Goal: Information Seeking & Learning: Learn about a topic

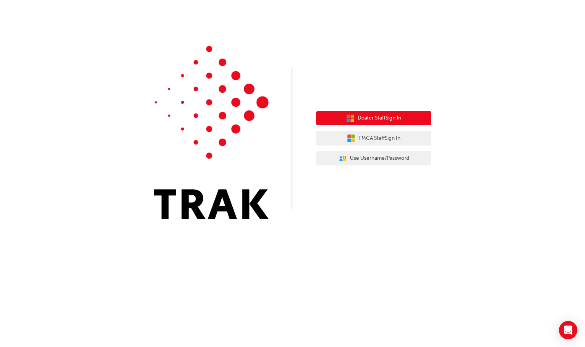
click at [369, 121] on span "Dealer Staff Sign In" at bounding box center [380, 118] width 44 height 9
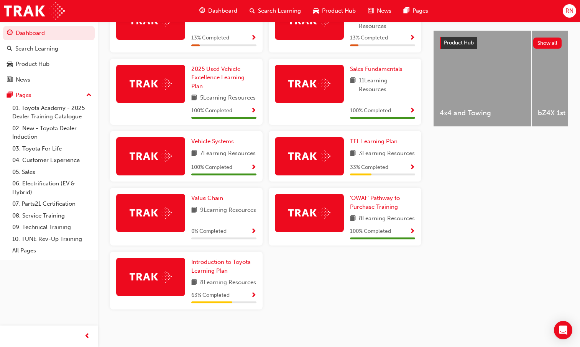
scroll to position [326, 0]
click at [215, 259] on span "Introduction to Toyota Learning Plan" at bounding box center [220, 267] width 59 height 16
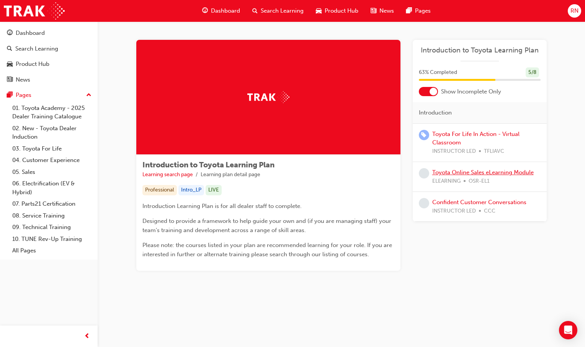
click at [448, 172] on link "Toyota Online Sales eLearning Module" at bounding box center [484, 172] width 102 height 7
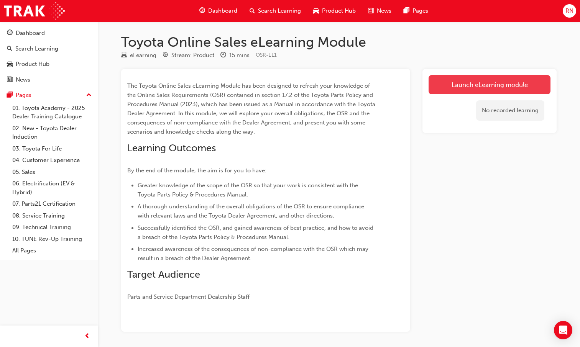
click at [478, 88] on link "Launch eLearning module" at bounding box center [489, 84] width 122 height 19
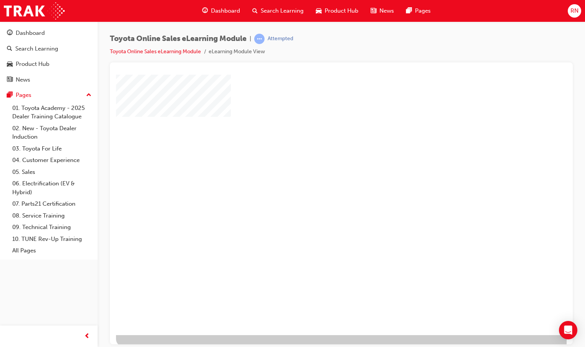
scroll to position [23, 0]
click at [320, 169] on div "play" at bounding box center [320, 169] width 0 height 0
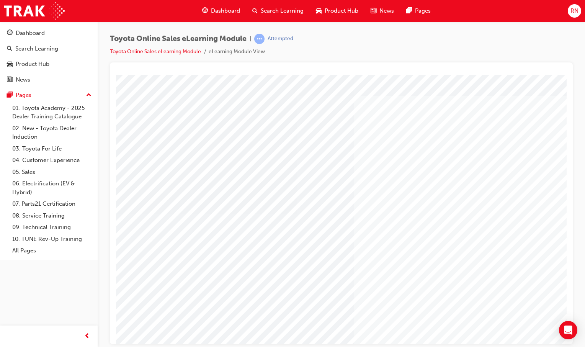
scroll to position [0, 76]
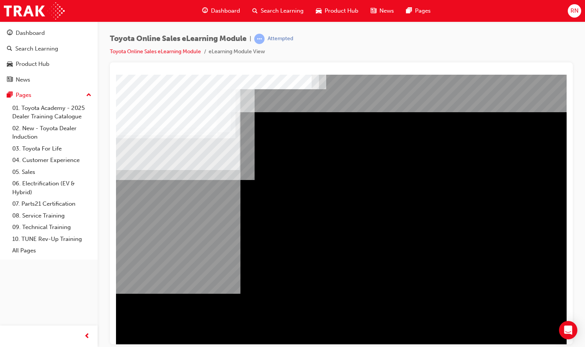
scroll to position [23, 0]
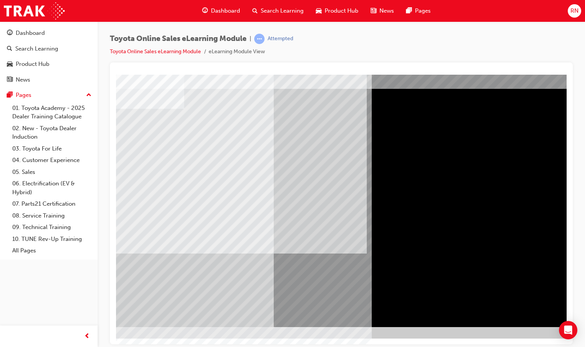
scroll to position [23, 64]
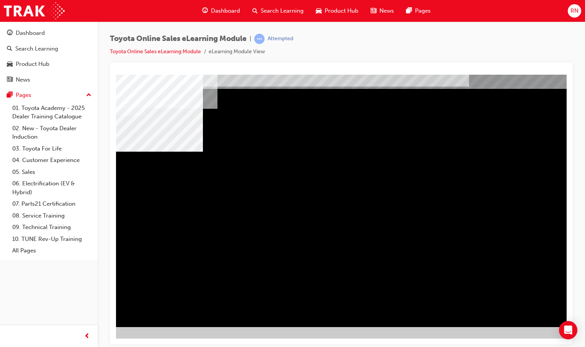
scroll to position [23, 0]
drag, startPoint x: 450, startPoint y: 340, endPoint x: 472, endPoint y: 421, distance: 83.8
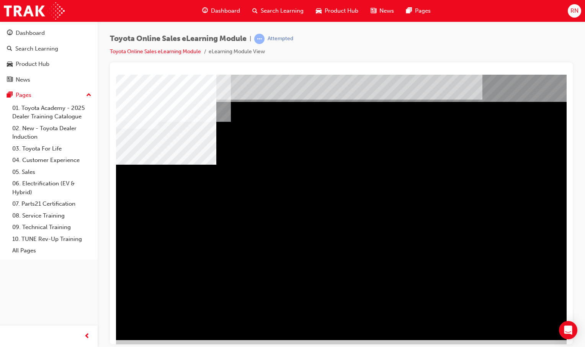
scroll to position [0, 0]
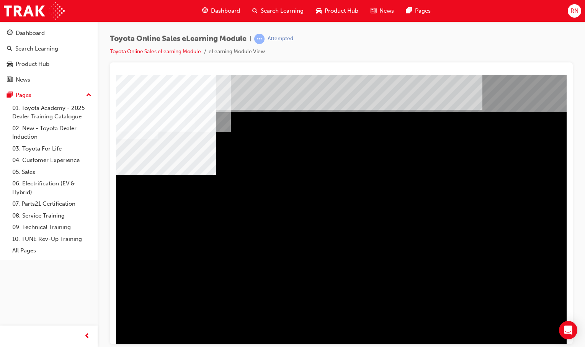
click at [483, 202] on div "multistate" at bounding box center [376, 212] width 521 height 276
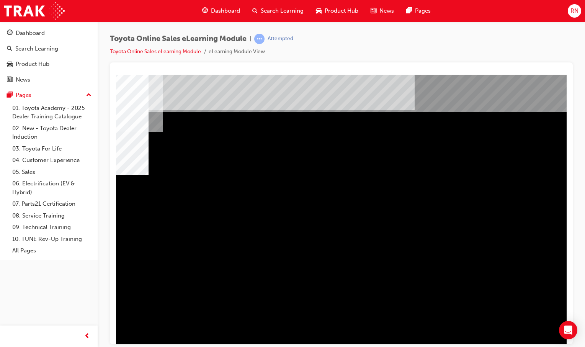
scroll to position [0, 76]
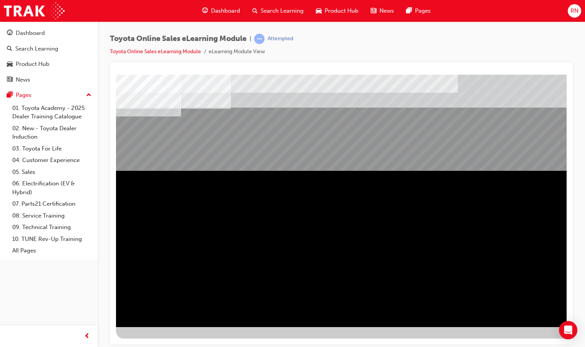
scroll to position [23, 75]
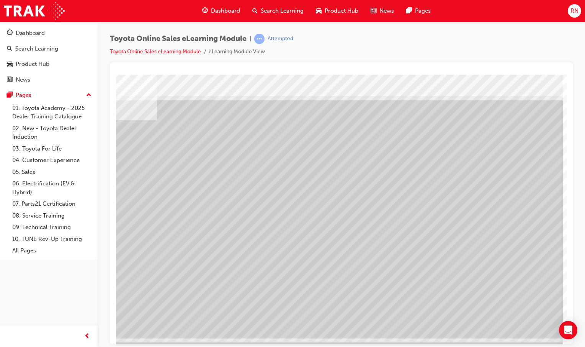
scroll to position [23, 76]
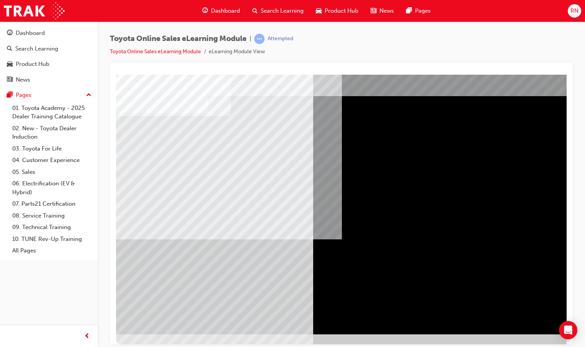
scroll to position [23, 0]
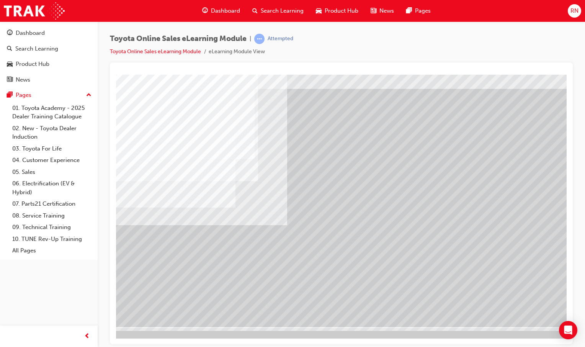
scroll to position [23, 76]
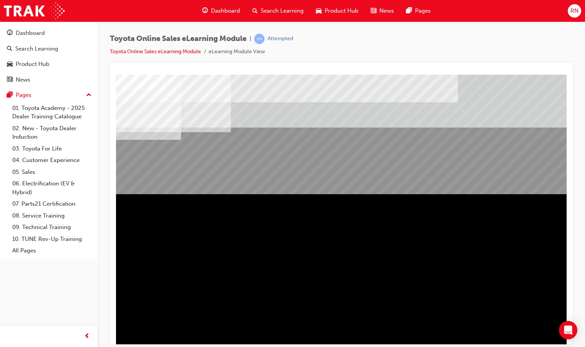
scroll to position [0, 72]
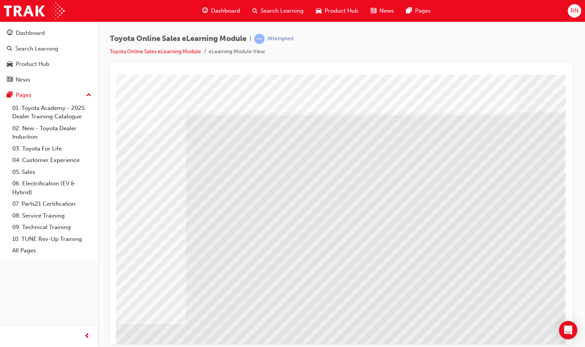
scroll to position [0, 0]
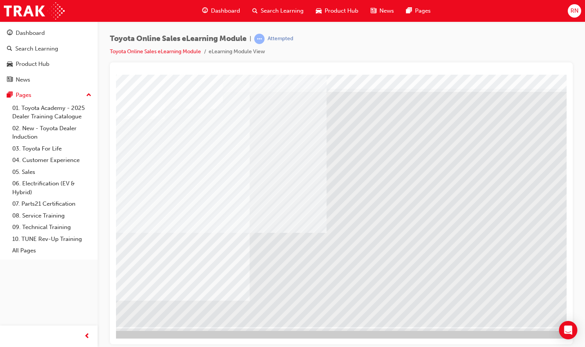
scroll to position [23, 0]
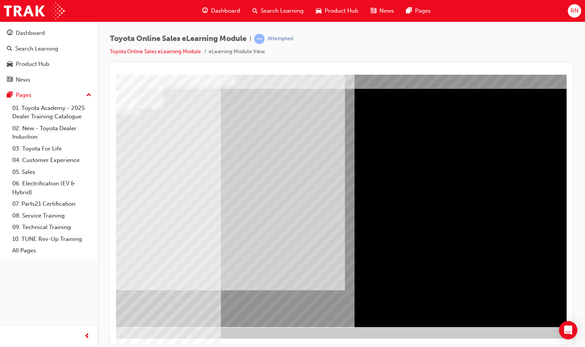
scroll to position [0, 0]
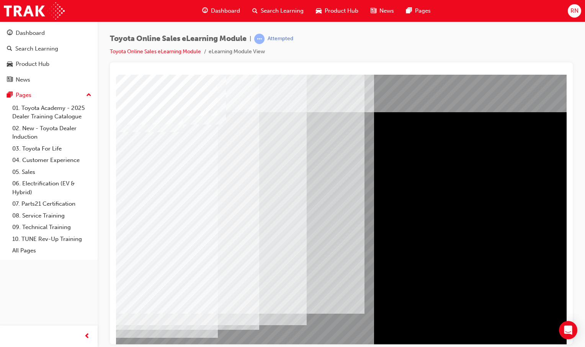
scroll to position [0, 51]
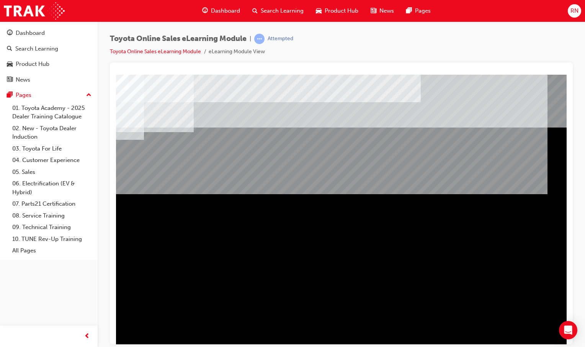
scroll to position [0, 48]
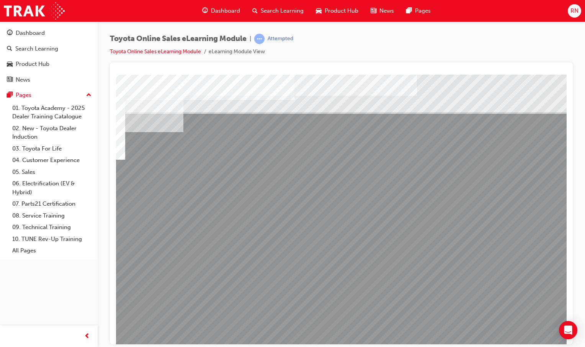
scroll to position [0, 0]
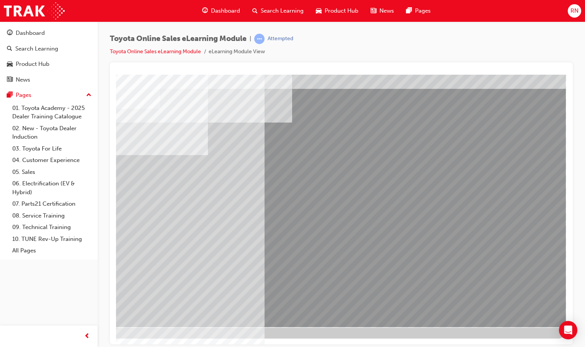
scroll to position [0, 0]
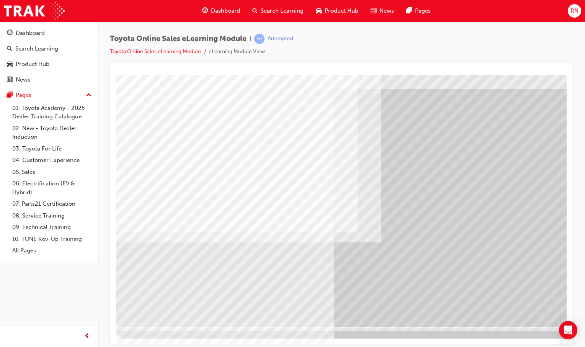
scroll to position [23, 76]
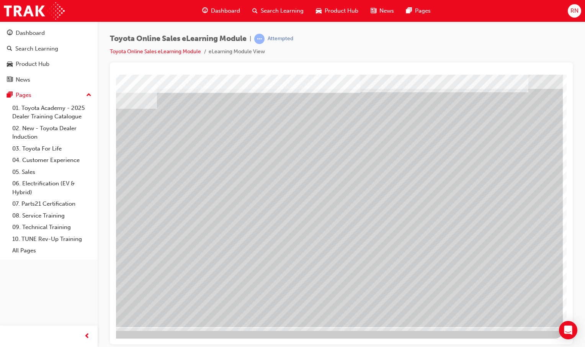
scroll to position [0, 0]
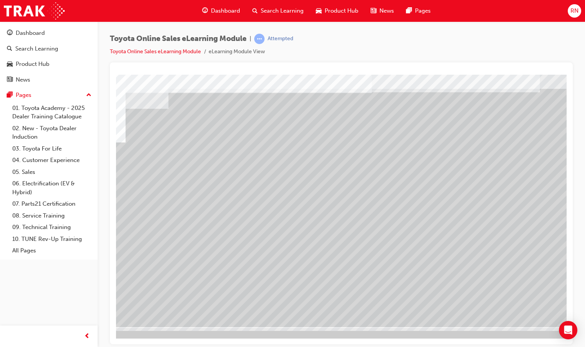
scroll to position [23, 76]
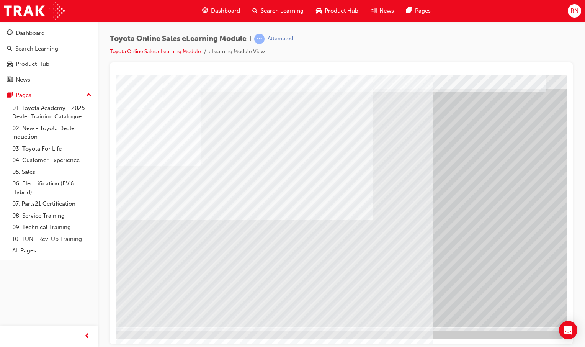
scroll to position [23, 72]
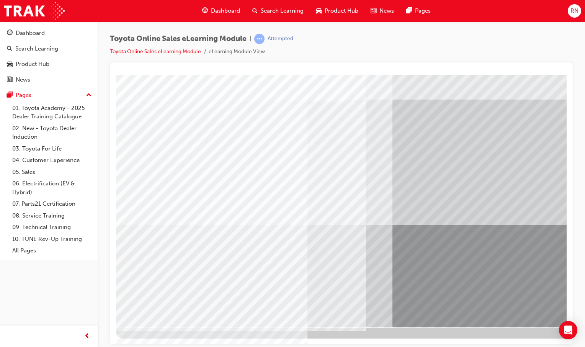
scroll to position [23, 76]
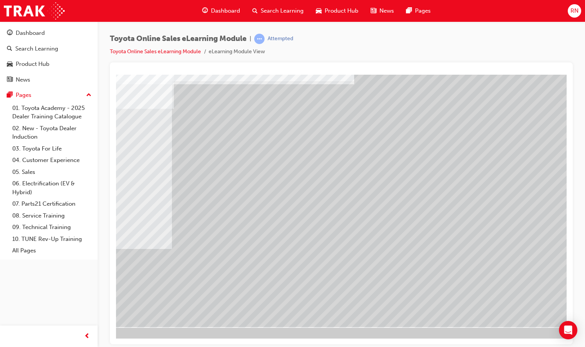
scroll to position [23, 66]
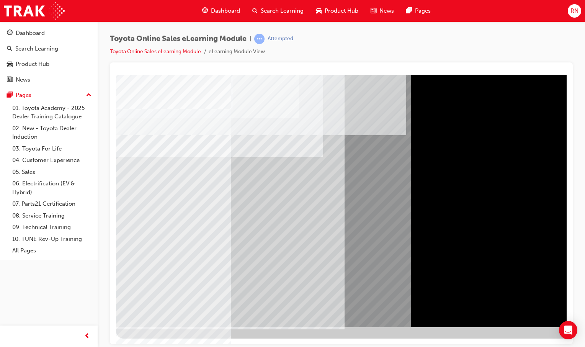
scroll to position [23, 76]
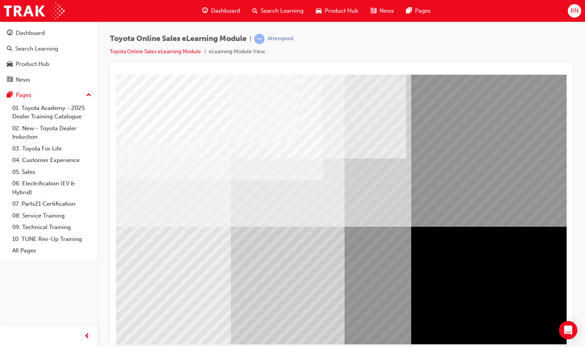
scroll to position [0, 76]
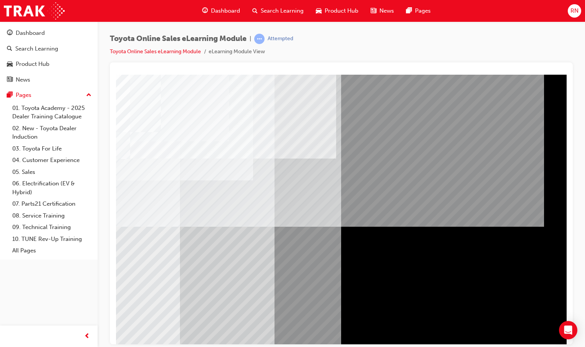
drag, startPoint x: 473, startPoint y: 341, endPoint x: 679, endPoint y: 411, distance: 218.1
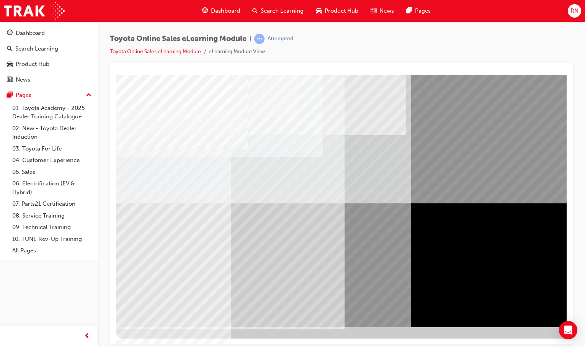
scroll to position [23, 76]
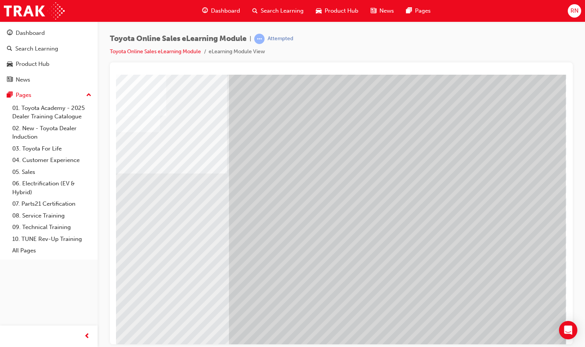
scroll to position [0, 76]
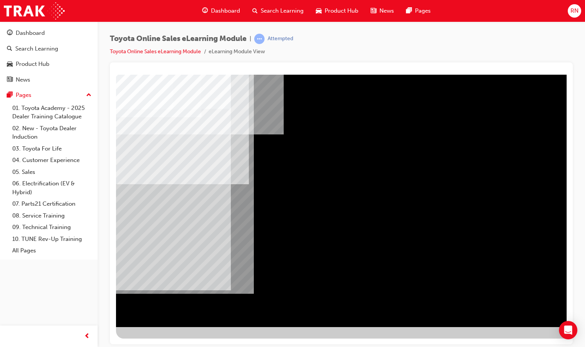
scroll to position [23, 76]
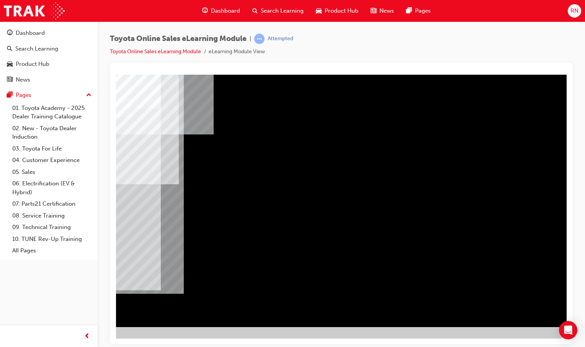
drag, startPoint x: 485, startPoint y: 340, endPoint x: 685, endPoint y: 397, distance: 207.2
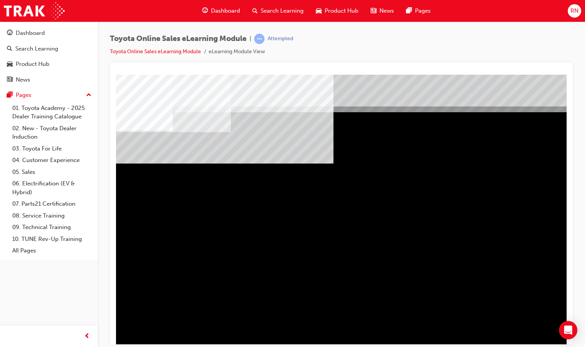
scroll to position [0, 76]
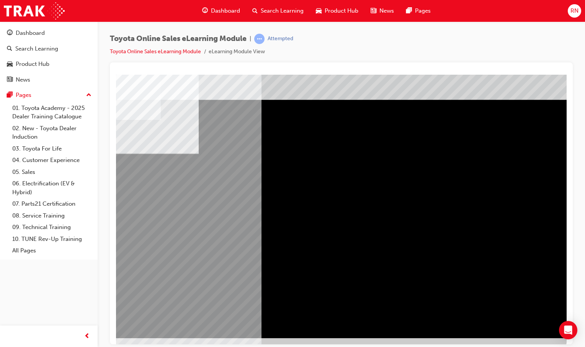
scroll to position [23, 76]
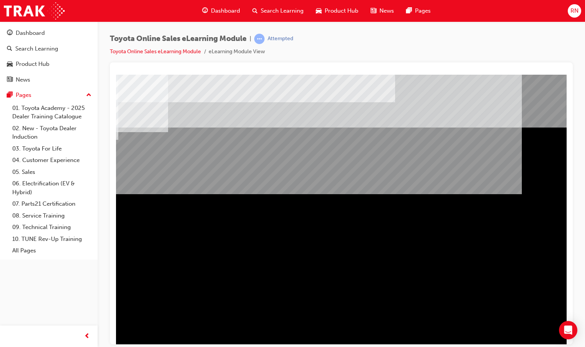
scroll to position [0, 76]
drag, startPoint x: 470, startPoint y: 340, endPoint x: 681, endPoint y: 406, distance: 221.0
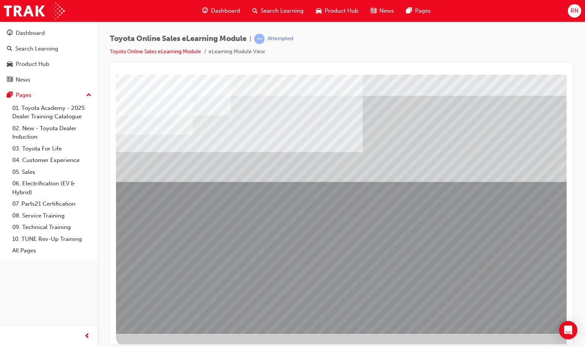
scroll to position [23, 0]
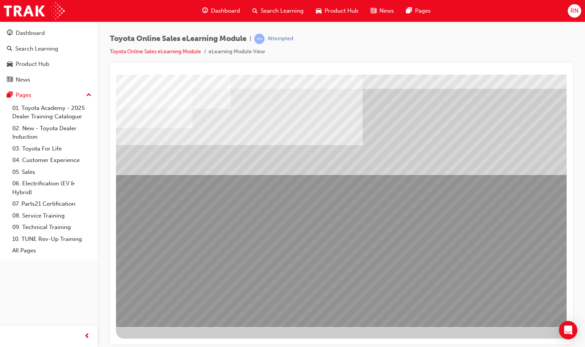
click at [406, 337] on div at bounding box center [376, 194] width 521 height 287
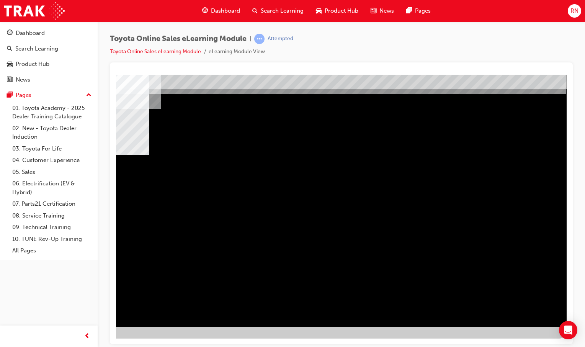
scroll to position [0, 0]
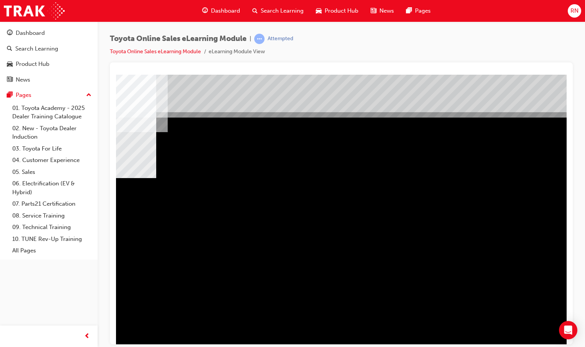
scroll to position [0, 67]
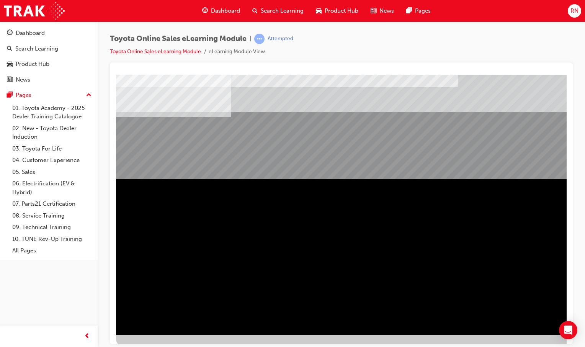
scroll to position [23, 0]
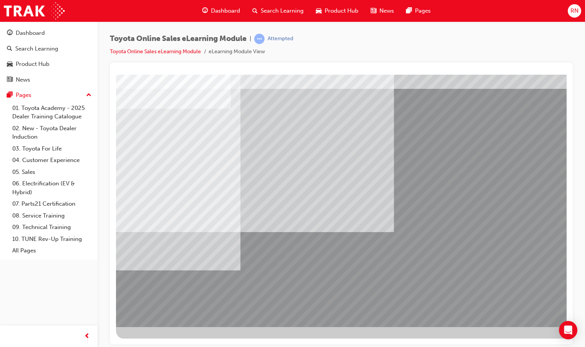
scroll to position [23, 76]
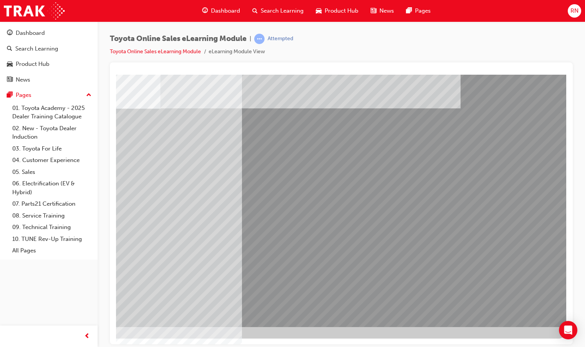
scroll to position [0, 0]
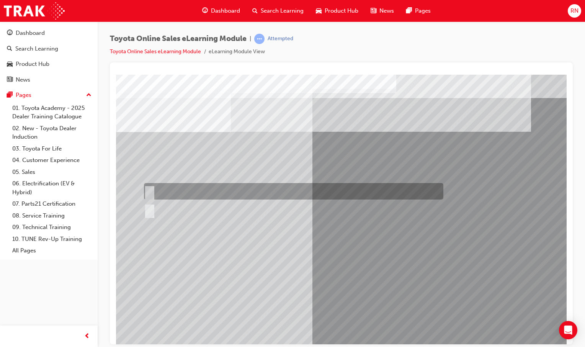
click at [149, 188] on input "True" at bounding box center [148, 191] width 8 height 8
radio input "true"
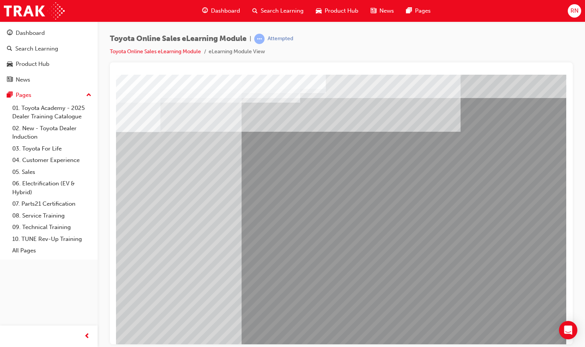
scroll to position [23, 76]
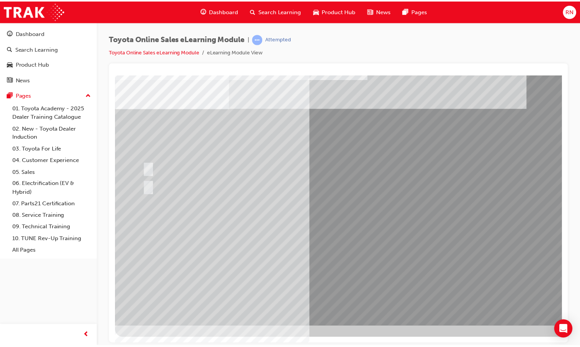
scroll to position [23, 76]
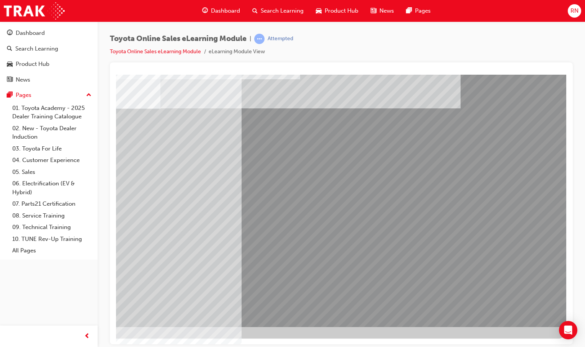
drag, startPoint x: 456, startPoint y: 342, endPoint x: 686, endPoint y: 365, distance: 231.4
click at [27, 34] on div "Dashboard" at bounding box center [30, 33] width 29 height 9
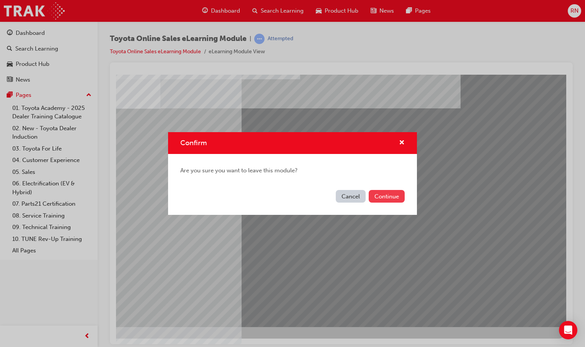
click at [393, 199] on button "Continue" at bounding box center [387, 196] width 36 height 13
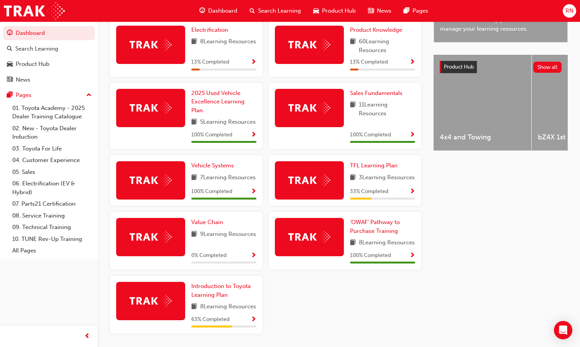
scroll to position [326, 0]
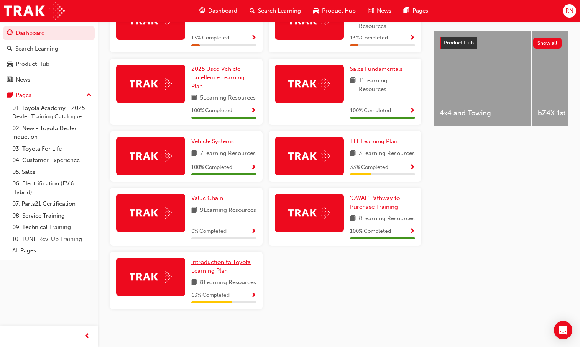
click at [213, 259] on span "Introduction to Toyota Learning Plan" at bounding box center [220, 267] width 59 height 16
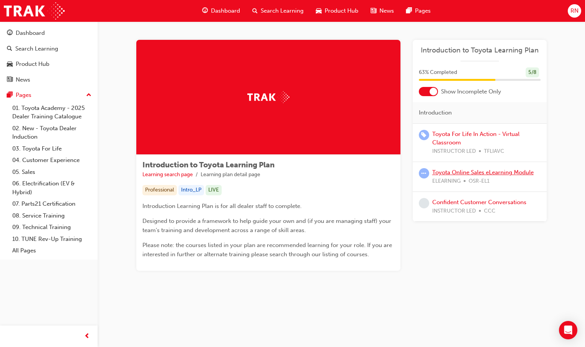
click at [480, 173] on link "Toyota Online Sales eLearning Module" at bounding box center [484, 172] width 102 height 7
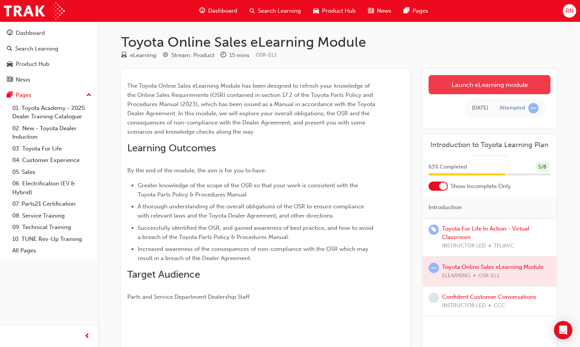
click at [469, 88] on link "Launch eLearning module" at bounding box center [489, 84] width 122 height 19
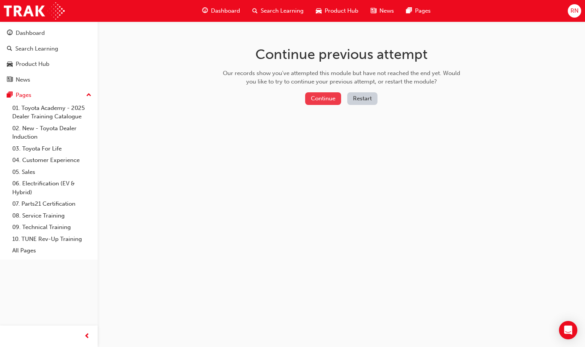
click at [332, 98] on button "Continue" at bounding box center [323, 98] width 36 height 13
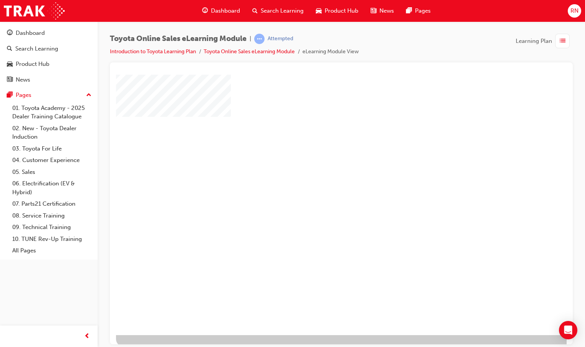
scroll to position [23, 0]
click at [320, 169] on div "play" at bounding box center [320, 169] width 0 height 0
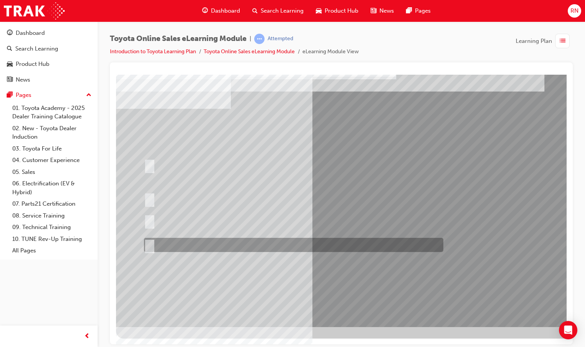
click at [150, 243] on input "It must be TMCA approved Dealer name." at bounding box center [148, 245] width 8 height 8
radio input "true"
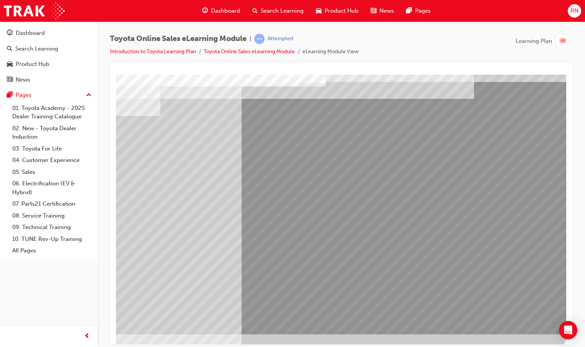
scroll to position [23, 76]
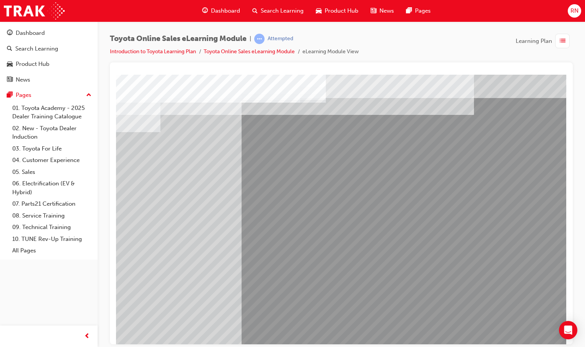
click at [560, 39] on span "list-icon" at bounding box center [563, 41] width 6 height 10
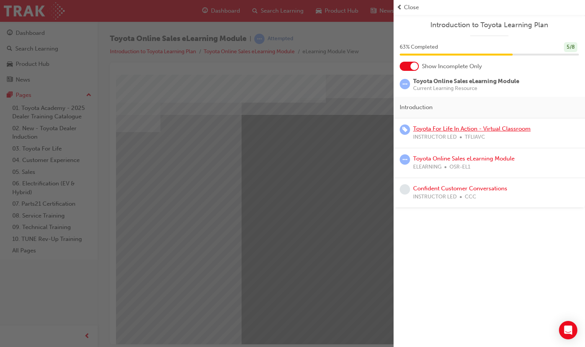
click at [468, 129] on link "Toyota For Life In Action - Virtual Classroom" at bounding box center [472, 128] width 118 height 7
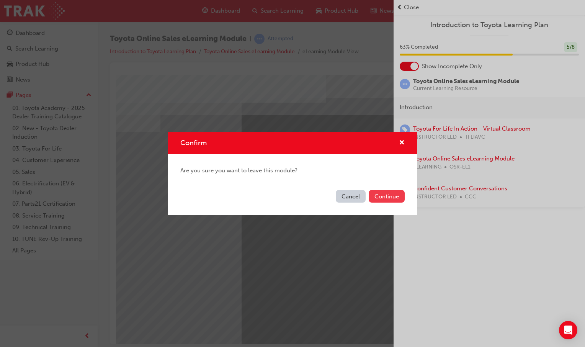
click at [388, 193] on button "Continue" at bounding box center [387, 196] width 36 height 13
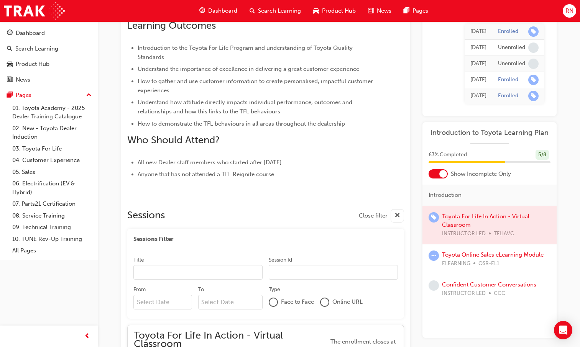
scroll to position [130, 0]
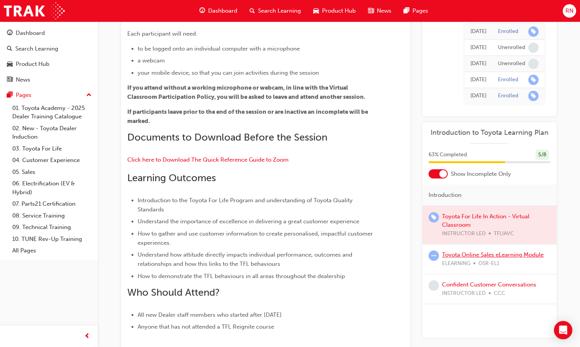
click at [466, 256] on link "Toyota Online Sales eLearning Module" at bounding box center [493, 254] width 102 height 7
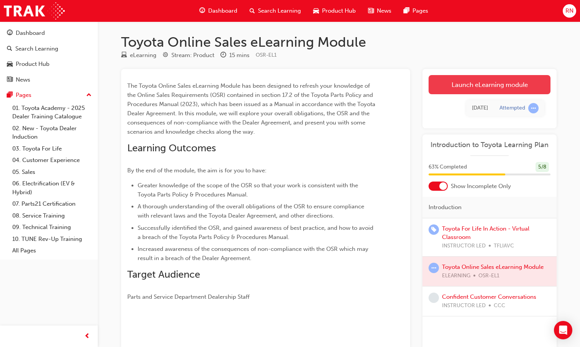
click at [511, 81] on link "Launch eLearning module" at bounding box center [489, 84] width 122 height 19
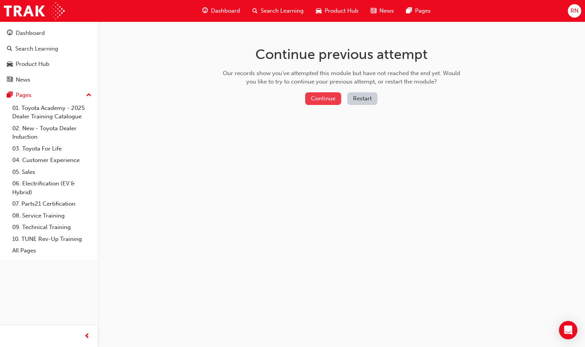
click at [333, 98] on button "Continue" at bounding box center [323, 98] width 36 height 13
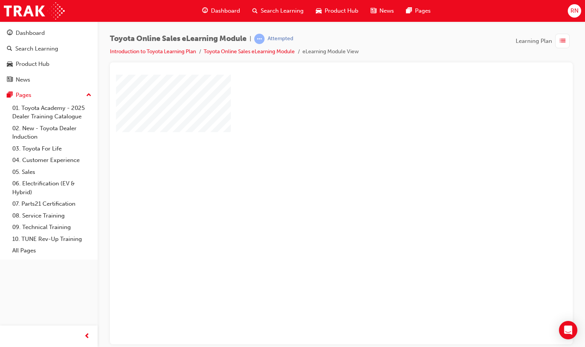
click at [320, 187] on div "play" at bounding box center [320, 187] width 0 height 0
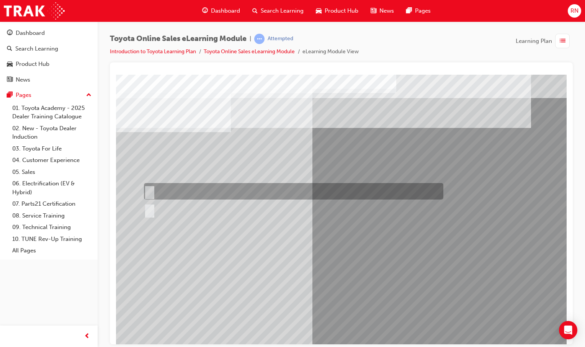
click at [152, 189] on input "Yes" at bounding box center [148, 191] width 8 height 8
radio input "true"
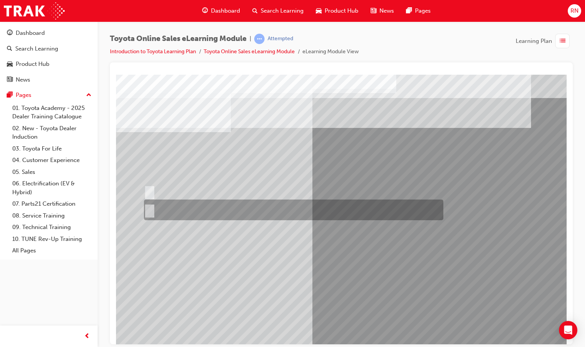
click at [150, 208] on input "No" at bounding box center [148, 210] width 8 height 8
radio input "true"
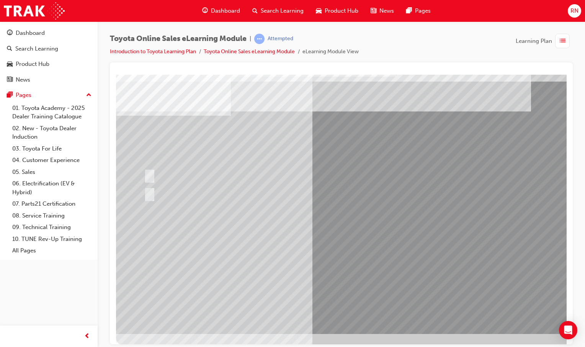
scroll to position [23, 0]
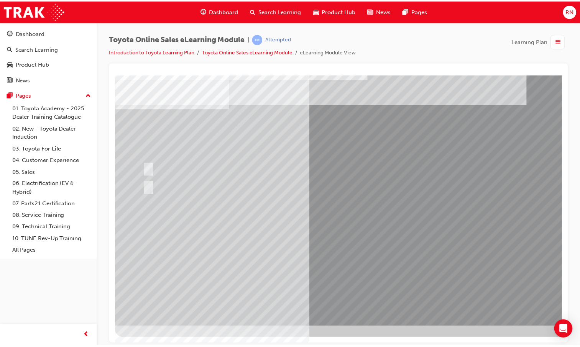
scroll to position [23, 76]
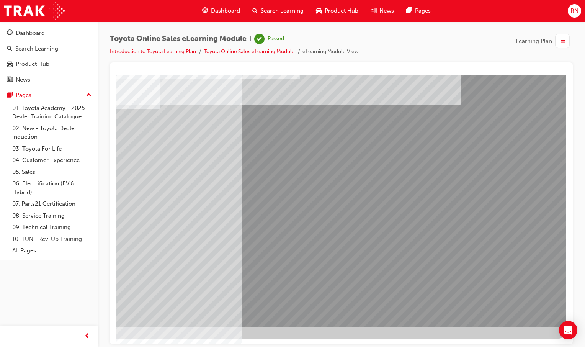
click at [566, 39] on div "button" at bounding box center [563, 41] width 15 height 15
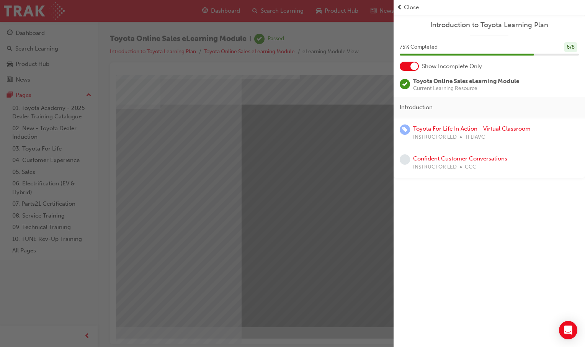
click at [461, 81] on span "Toyota Online Sales eLearning Module" at bounding box center [466, 81] width 106 height 7
click at [414, 7] on span "Close" at bounding box center [411, 7] width 15 height 9
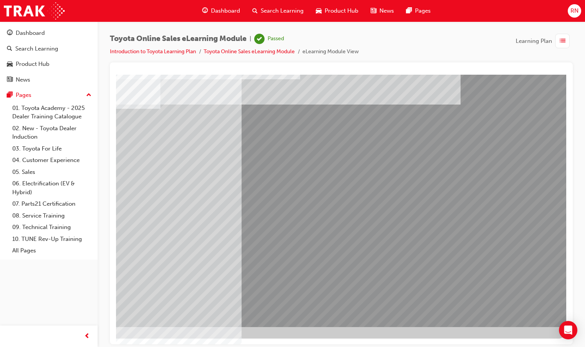
click at [562, 41] on span "list-icon" at bounding box center [563, 41] width 6 height 10
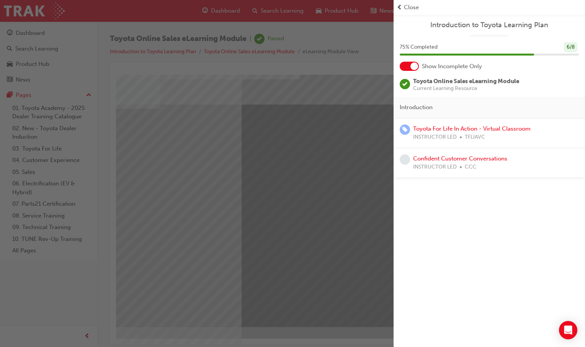
click at [403, 4] on div "Close" at bounding box center [489, 7] width 185 height 9
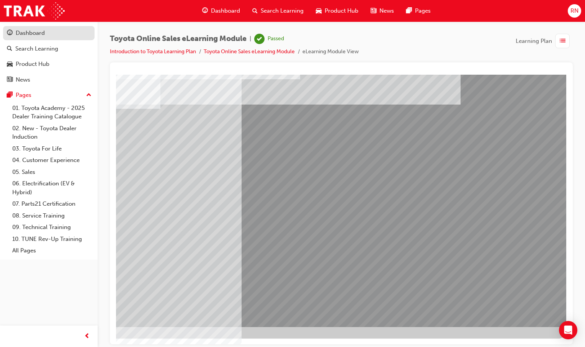
click at [22, 34] on div "Dashboard" at bounding box center [30, 33] width 29 height 9
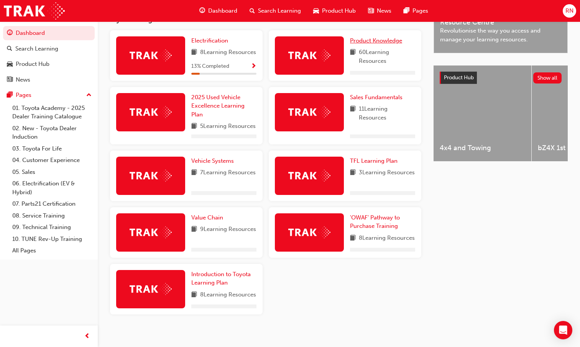
scroll to position [292, 0]
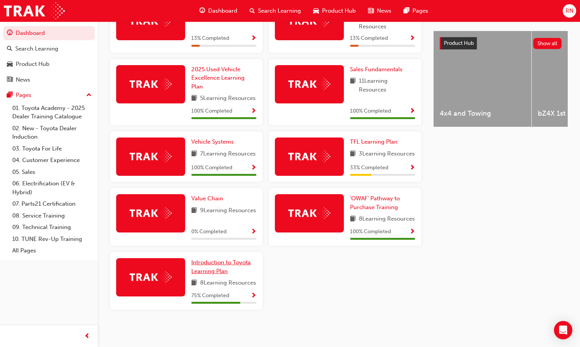
click at [220, 275] on span "Introduction to Toyota Learning Plan" at bounding box center [220, 267] width 59 height 16
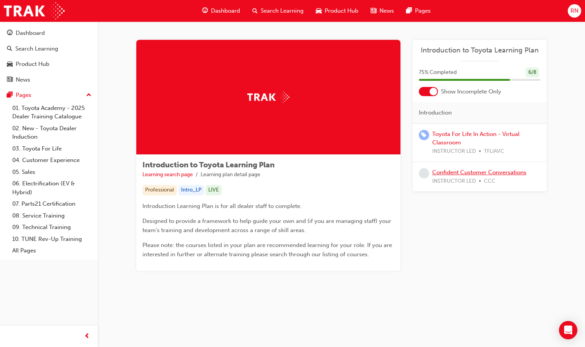
click at [462, 173] on link "Confident Customer Conversations" at bounding box center [480, 172] width 94 height 7
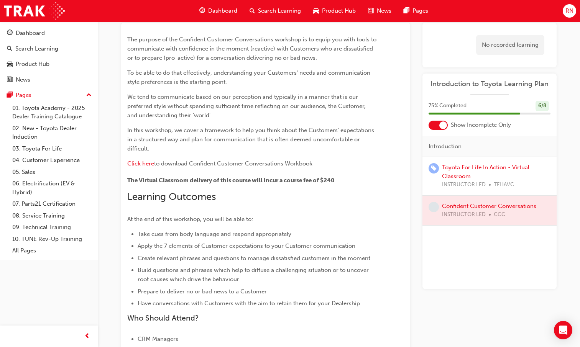
scroll to position [153, 0]
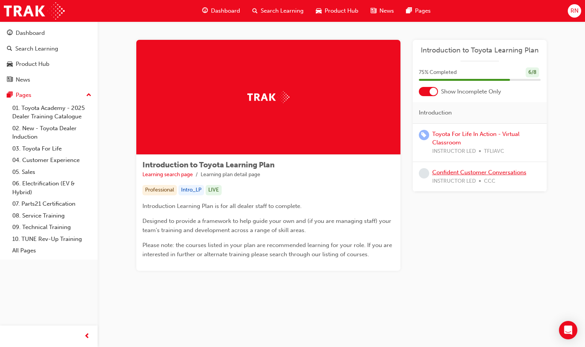
click at [463, 174] on link "Confident Customer Conversations" at bounding box center [480, 172] width 94 height 7
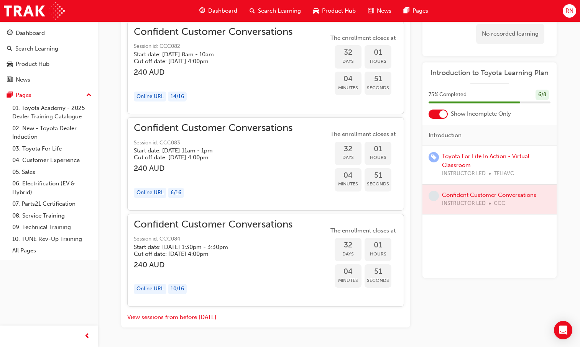
scroll to position [620, 0]
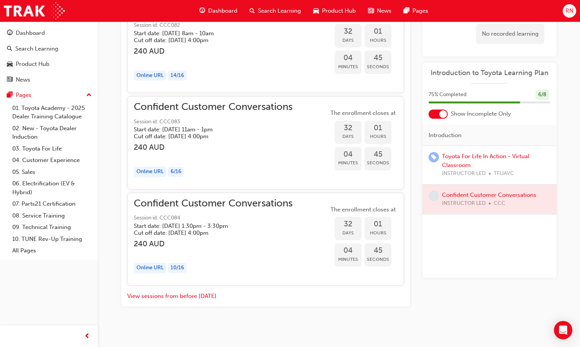
click at [500, 198] on div at bounding box center [489, 200] width 134 height 30
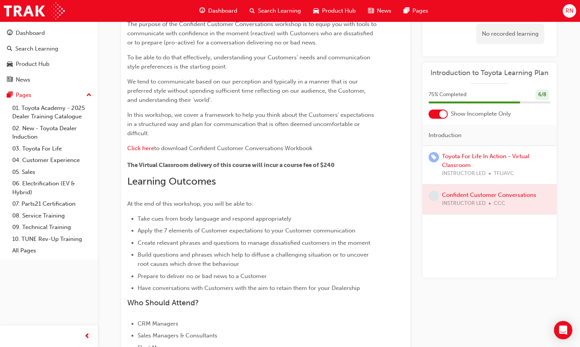
scroll to position [0, 0]
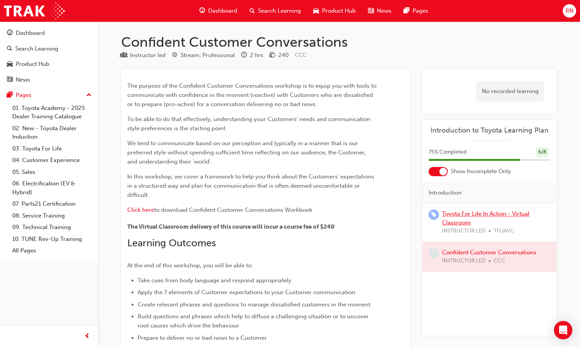
click at [469, 215] on link "Toyota For Life In Action - Virtual Classroom" at bounding box center [485, 218] width 87 height 16
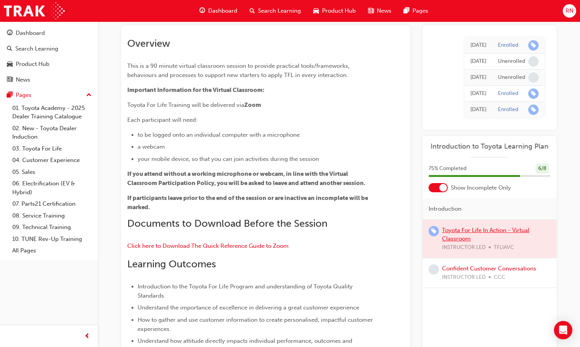
scroll to position [153, 0]
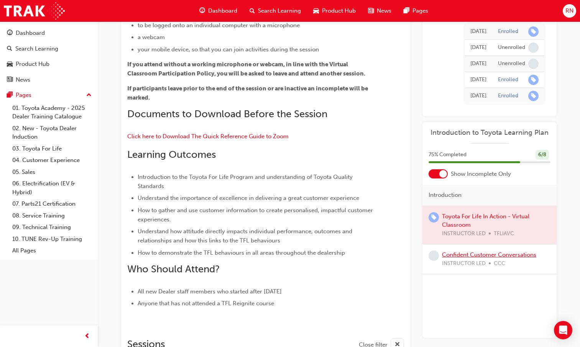
click at [469, 256] on link "Confident Customer Conversations" at bounding box center [489, 254] width 94 height 7
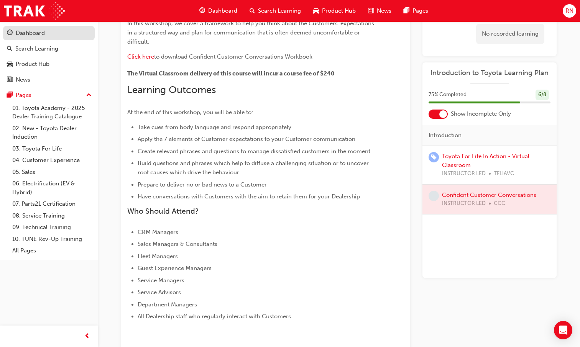
click at [33, 29] on div "Dashboard" at bounding box center [30, 33] width 29 height 9
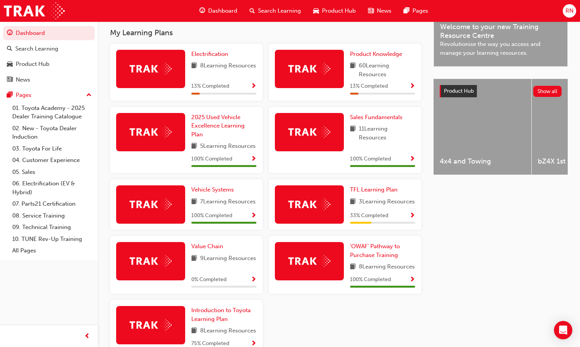
scroll to position [249, 0]
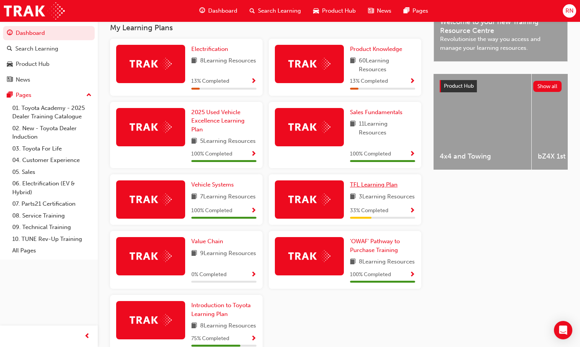
click at [362, 188] on span "TFL Learning Plan" at bounding box center [374, 184] width 48 height 7
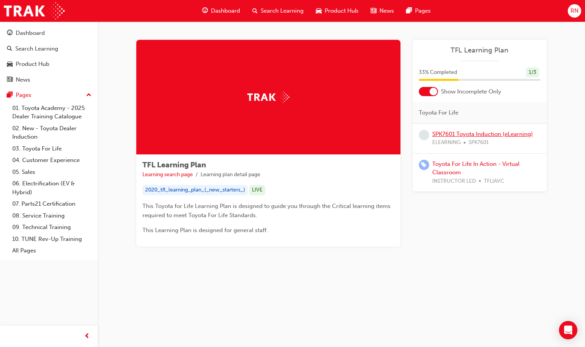
click at [495, 134] on link "SPK7601 Toyota Induction (eLearning)" at bounding box center [483, 134] width 101 height 7
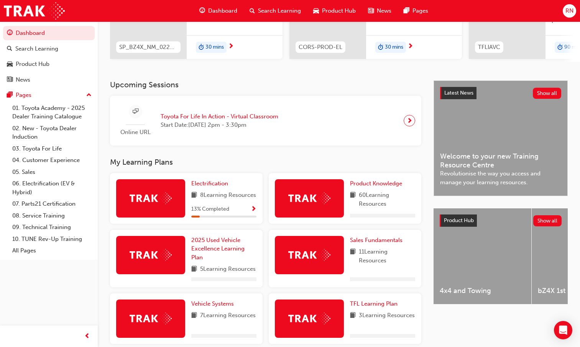
scroll to position [115, 0]
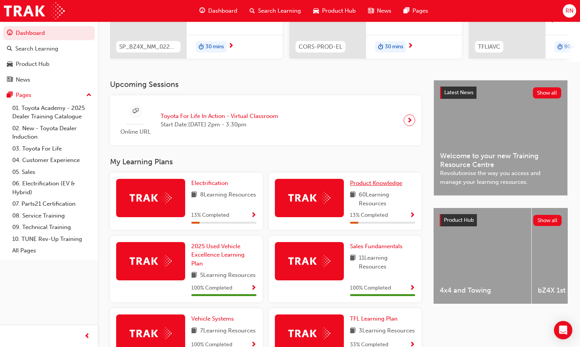
click at [376, 184] on span "Product Knowledge" at bounding box center [376, 183] width 52 height 7
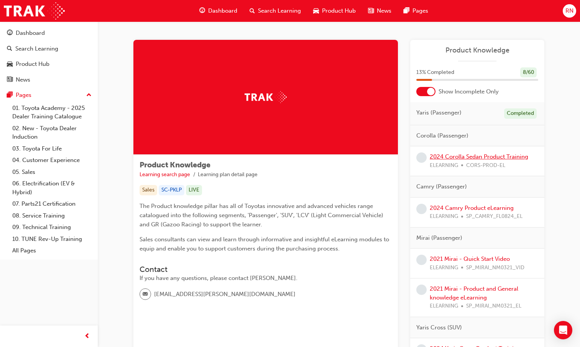
click at [484, 155] on link "2024 Corolla Sedan Product Training" at bounding box center [478, 156] width 98 height 7
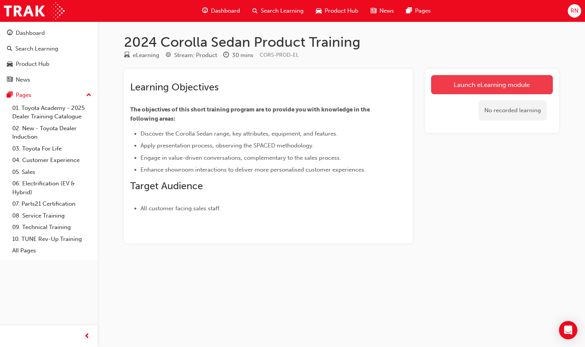
click at [461, 91] on link "Launch eLearning module" at bounding box center [492, 84] width 122 height 19
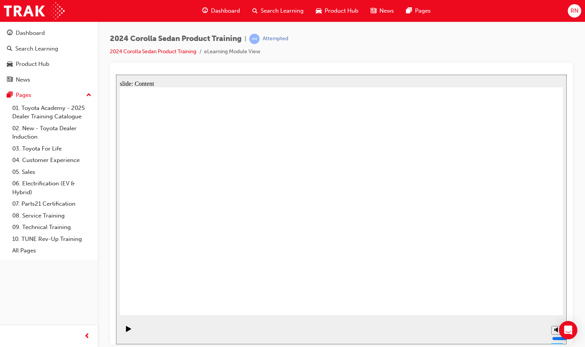
radio input "true"
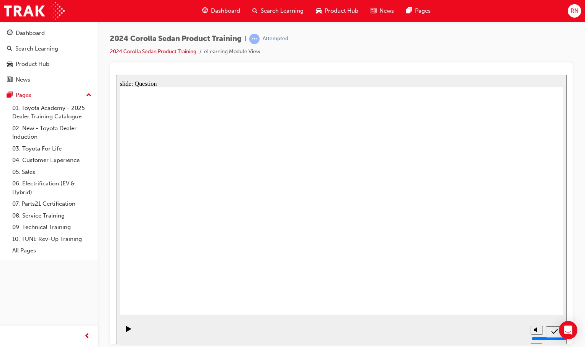
radio input "true"
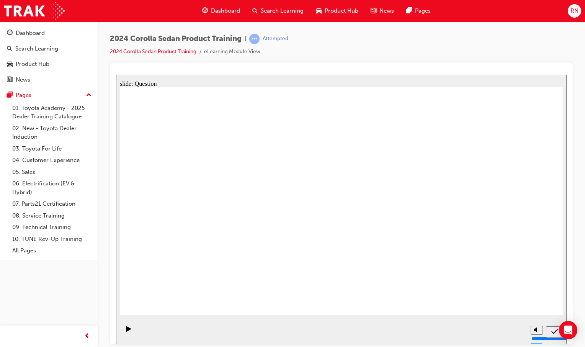
radio input "true"
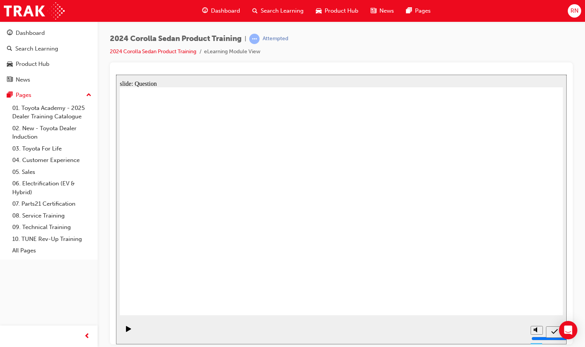
radio input "true"
drag, startPoint x: 519, startPoint y: 298, endPoint x: 523, endPoint y: 231, distance: 67.2
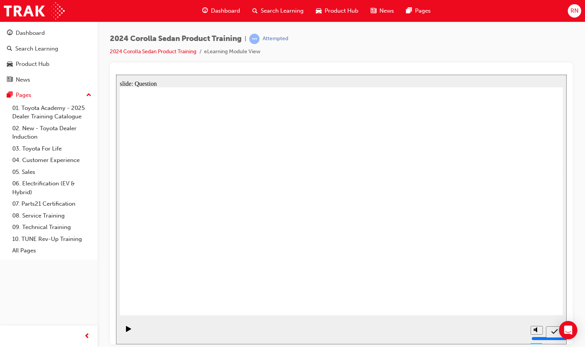
drag, startPoint x: 229, startPoint y: 187, endPoint x: 456, endPoint y: 253, distance: 235.9
drag, startPoint x: 314, startPoint y: 186, endPoint x: 386, endPoint y: 260, distance: 103.2
drag, startPoint x: 388, startPoint y: 199, endPoint x: 233, endPoint y: 273, distance: 172.2
drag, startPoint x: 458, startPoint y: 198, endPoint x: 310, endPoint y: 269, distance: 163.6
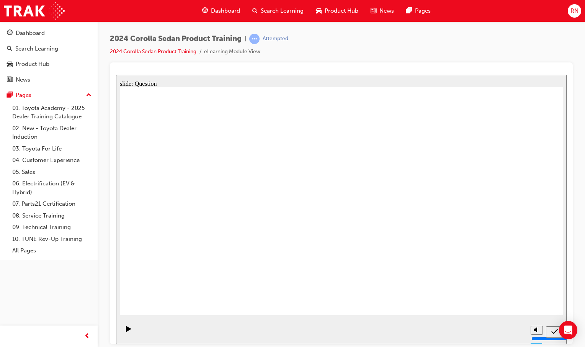
radio input "true"
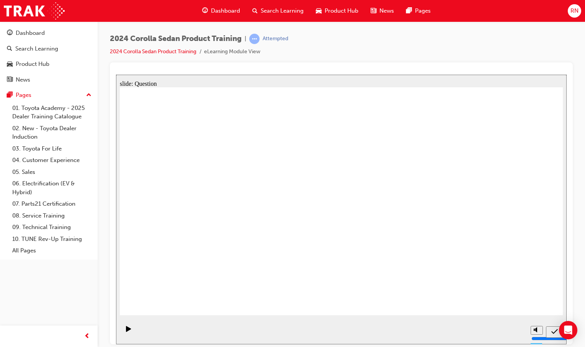
radio input "true"
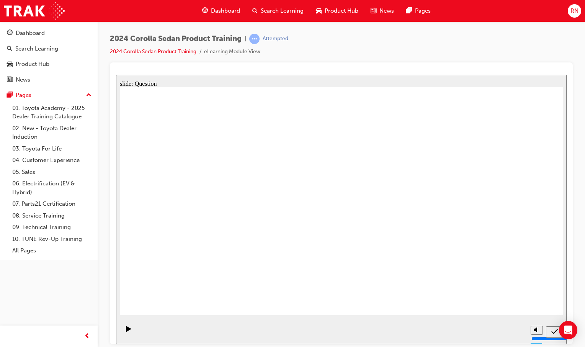
radio input "true"
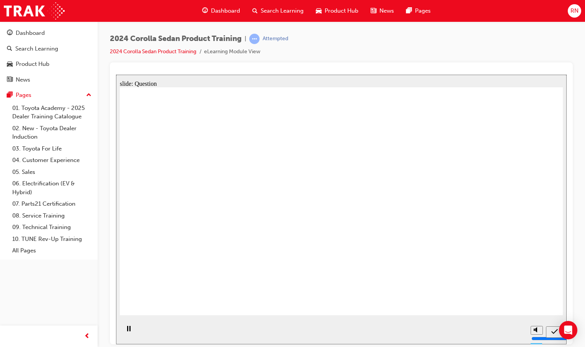
drag, startPoint x: 443, startPoint y: 250, endPoint x: 438, endPoint y: 239, distance: 11.8
radio input "true"
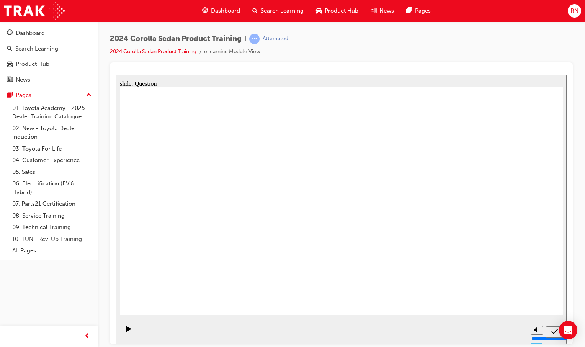
drag, startPoint x: 244, startPoint y: 175, endPoint x: 463, endPoint y: 247, distance: 230.9
drag, startPoint x: 309, startPoint y: 189, endPoint x: 384, endPoint y: 261, distance: 104.1
drag, startPoint x: 393, startPoint y: 184, endPoint x: 244, endPoint y: 249, distance: 162.1
drag, startPoint x: 455, startPoint y: 187, endPoint x: 304, endPoint y: 257, distance: 166.3
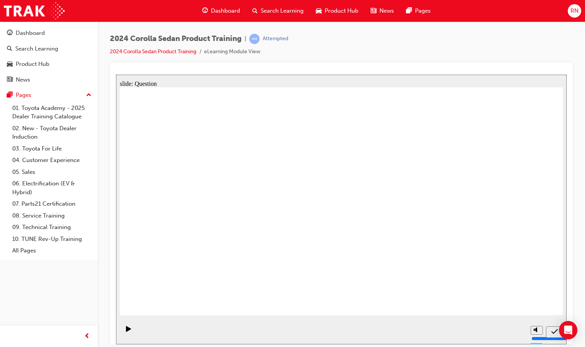
radio input "true"
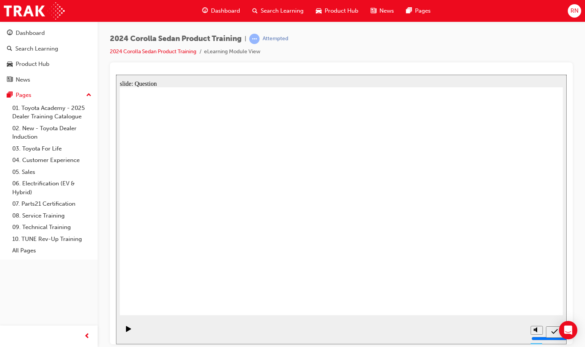
radio input "true"
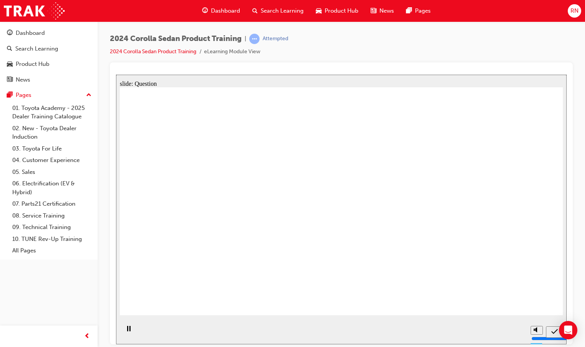
radio input "true"
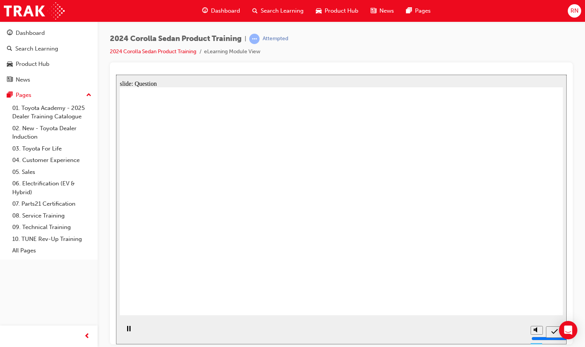
radio input "true"
drag, startPoint x: 263, startPoint y: 210, endPoint x: 292, endPoint y: 214, distance: 29.0
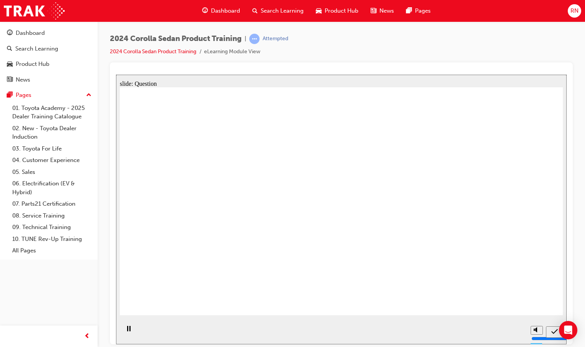
drag, startPoint x: 236, startPoint y: 190, endPoint x: 462, endPoint y: 266, distance: 238.4
drag, startPoint x: 298, startPoint y: 193, endPoint x: 377, endPoint y: 259, distance: 102.5
drag, startPoint x: 367, startPoint y: 194, endPoint x: 170, endPoint y: 270, distance: 211.0
drag, startPoint x: 452, startPoint y: 189, endPoint x: 290, endPoint y: 257, distance: 175.5
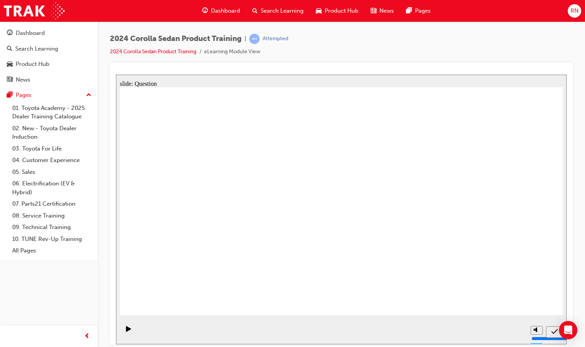
radio input "true"
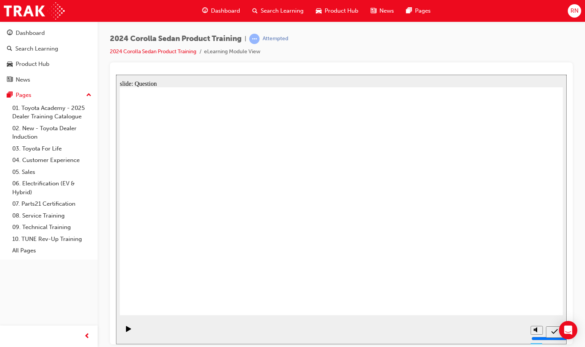
radio input "true"
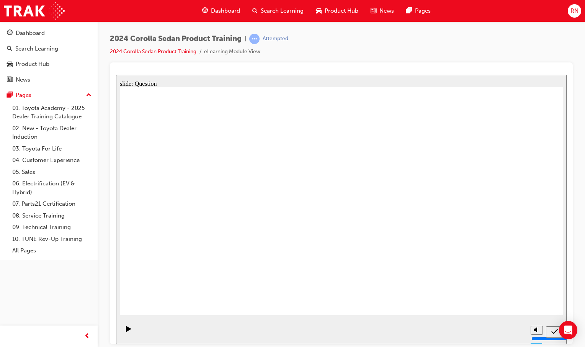
radio input "true"
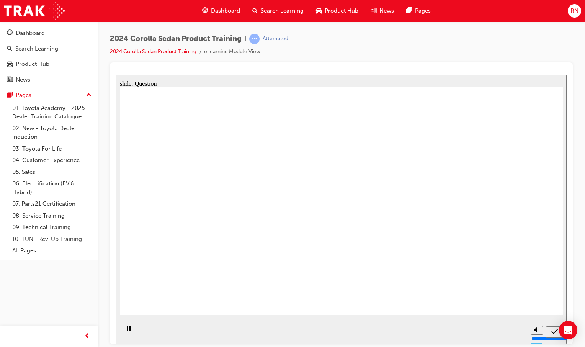
radio input "true"
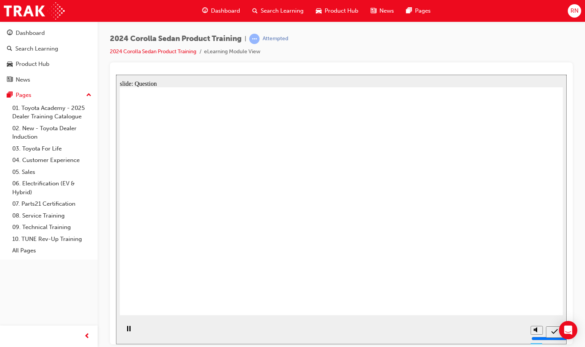
drag, startPoint x: 238, startPoint y: 193, endPoint x: 459, endPoint y: 265, distance: 232.5
drag, startPoint x: 311, startPoint y: 192, endPoint x: 383, endPoint y: 261, distance: 100.0
drag, startPoint x: 385, startPoint y: 192, endPoint x: 235, endPoint y: 264, distance: 166.1
drag, startPoint x: 467, startPoint y: 192, endPoint x: 317, endPoint y: 258, distance: 164.0
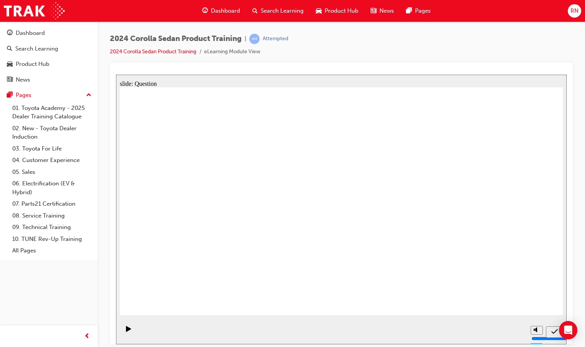
drag, startPoint x: 239, startPoint y: 260, endPoint x: 240, endPoint y: 266, distance: 6.2
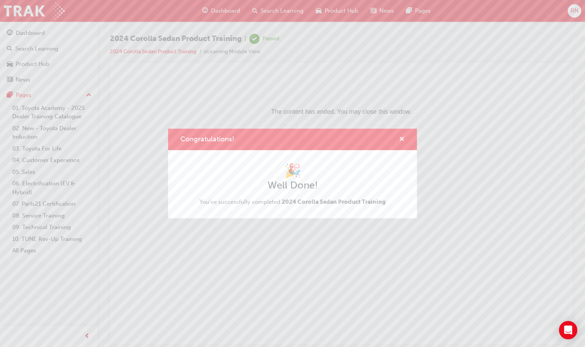
click at [402, 139] on span "cross-icon" at bounding box center [402, 139] width 6 height 7
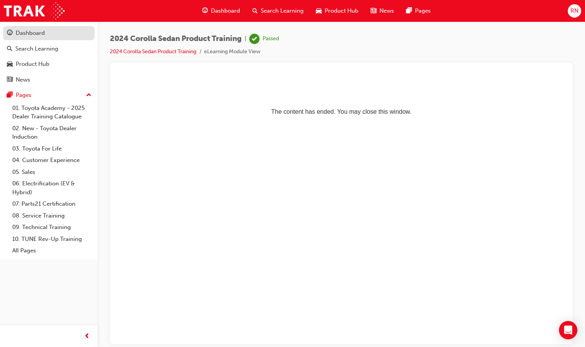
click at [29, 33] on div "Dashboard" at bounding box center [30, 33] width 29 height 9
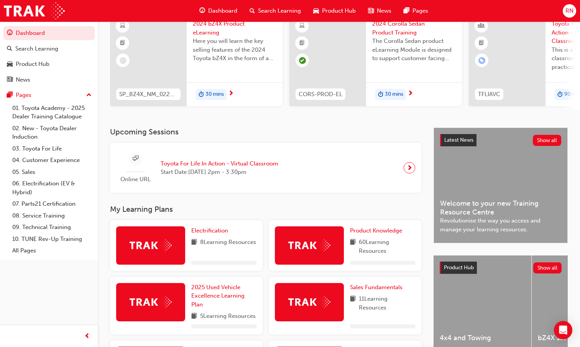
scroll to position [153, 0]
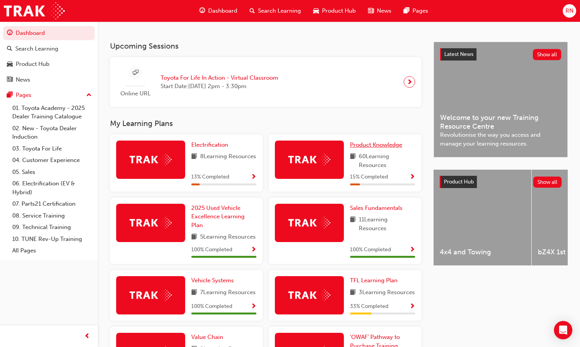
click at [377, 148] on span "Product Knowledge" at bounding box center [376, 144] width 52 height 7
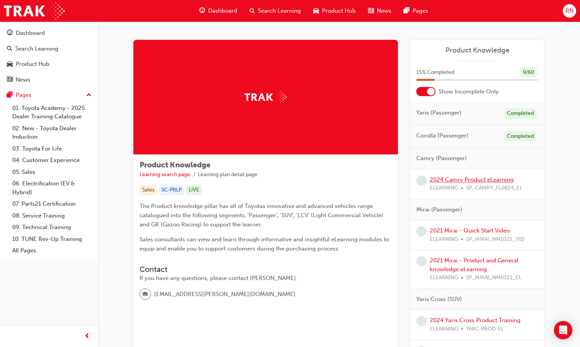
click at [468, 180] on link "2024 Camry Product eLearning" at bounding box center [471, 179] width 84 height 7
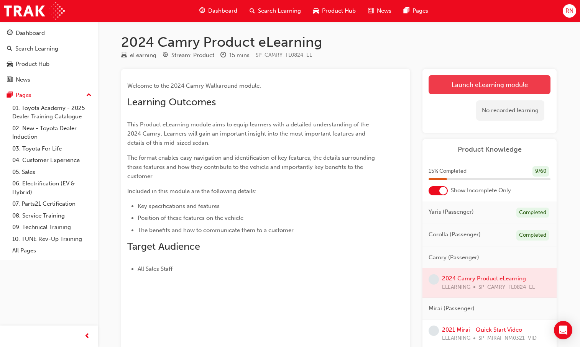
click at [480, 85] on link "Launch eLearning module" at bounding box center [489, 84] width 122 height 19
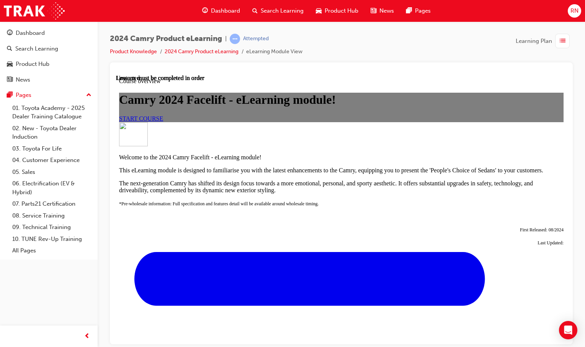
click at [163, 121] on link "START COURSE" at bounding box center [141, 118] width 44 height 7
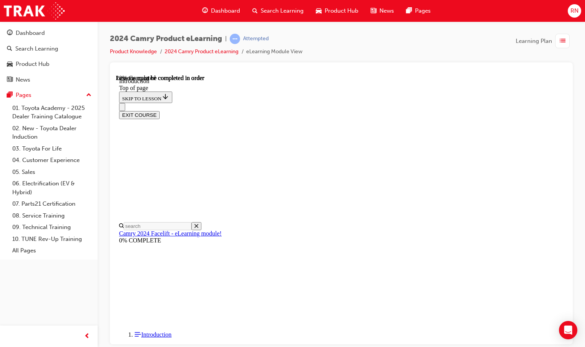
scroll to position [247, 0]
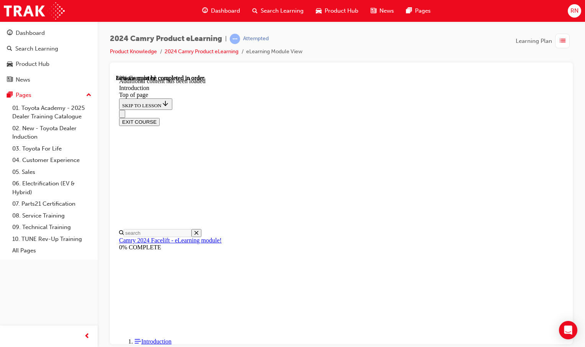
scroll to position [965, 0]
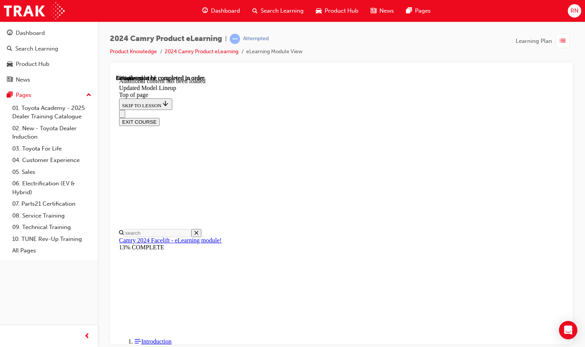
scroll to position [757, 0]
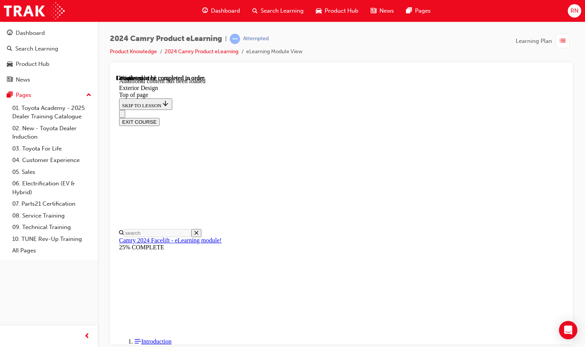
scroll to position [64, 0]
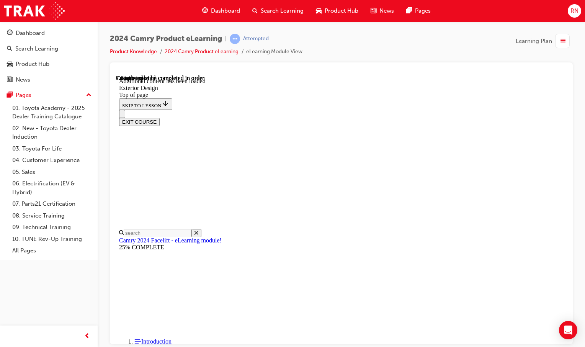
scroll to position [1092, 0]
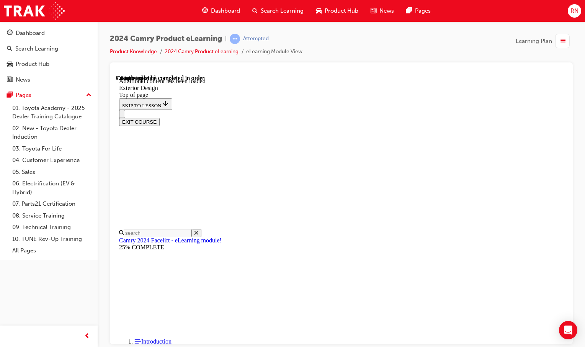
scroll to position [18, 0]
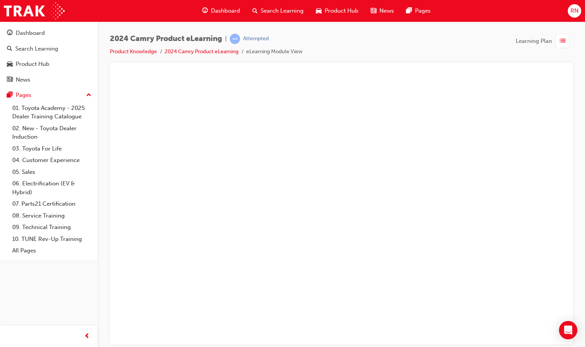
click at [420, 211] on button "Unzoom image" at bounding box center [341, 209] width 451 height 270
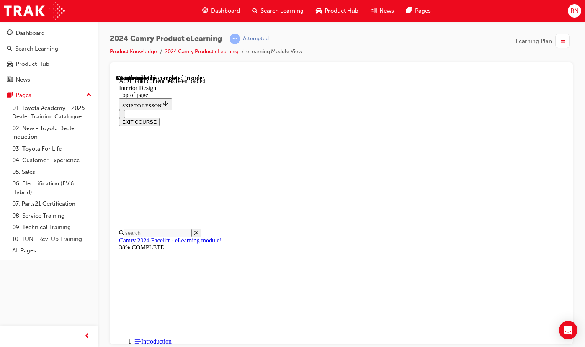
scroll to position [302, 0]
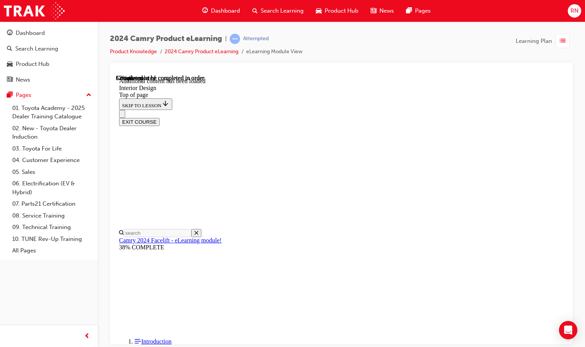
scroll to position [16, 0]
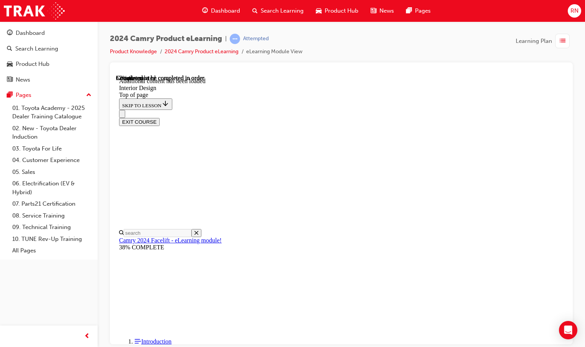
scroll to position [287, 0]
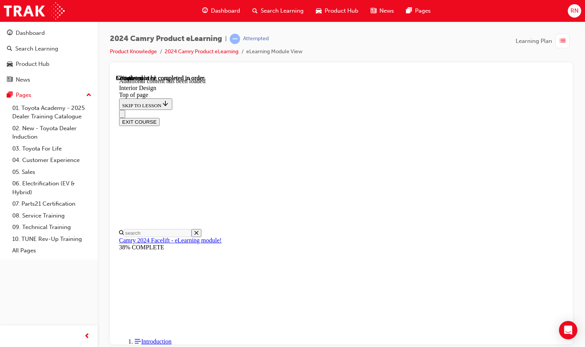
scroll to position [38, 0]
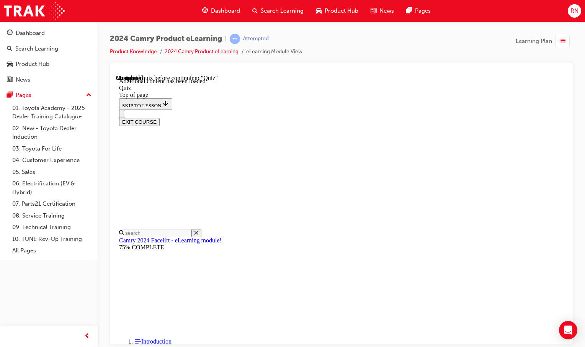
scroll to position [24, 0]
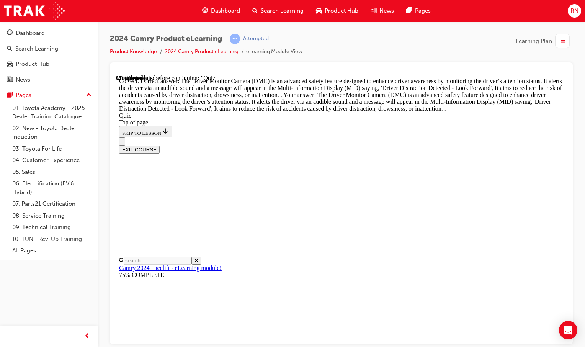
scroll to position [328, 0]
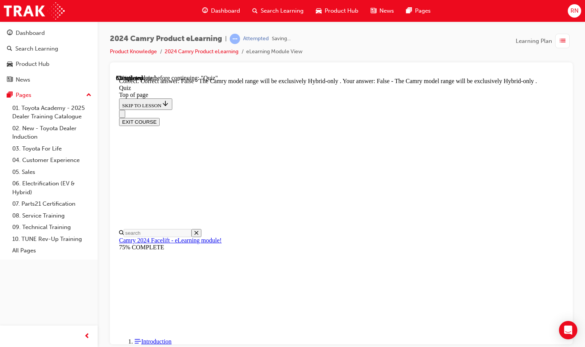
scroll to position [110, 0]
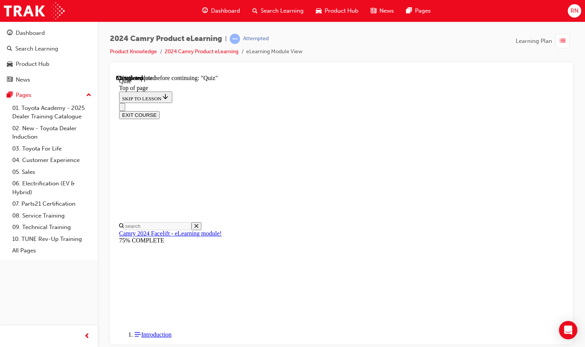
scroll to position [100, 0]
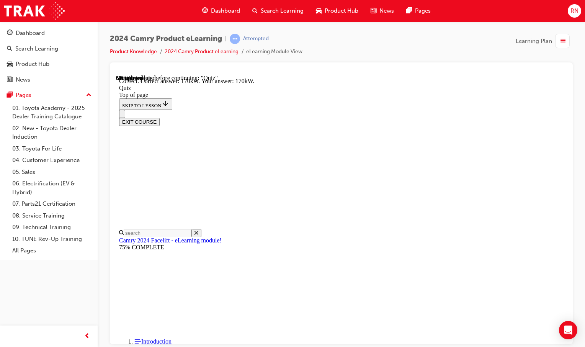
scroll to position [182, 0]
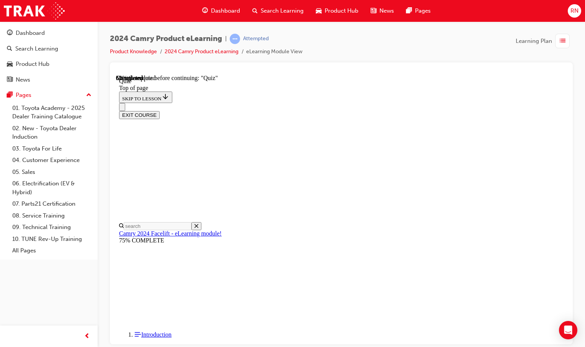
scroll to position [138, 0]
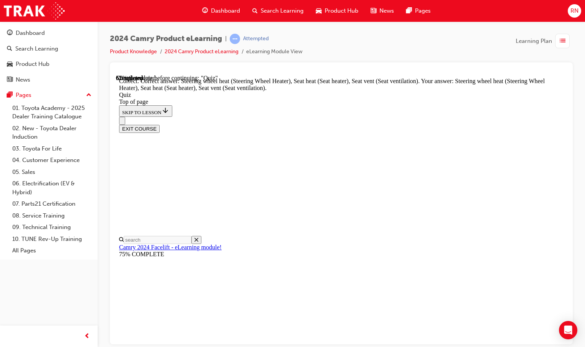
scroll to position [195, 0]
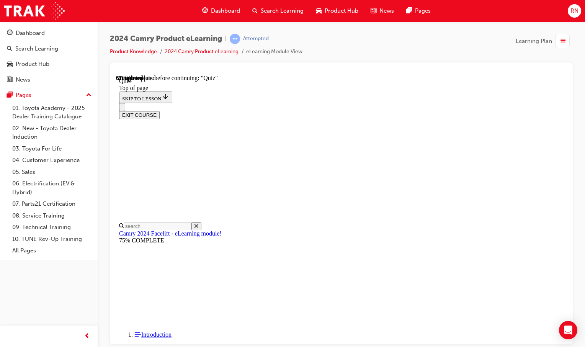
scroll to position [100, 0]
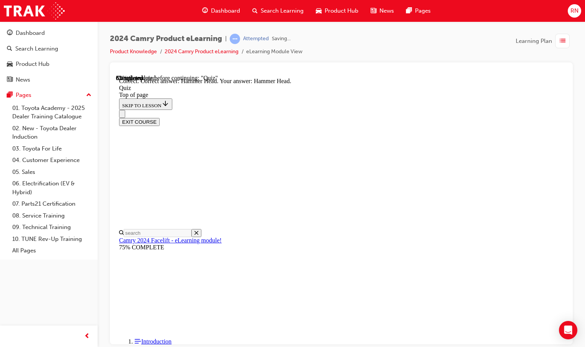
scroll to position [169, 0]
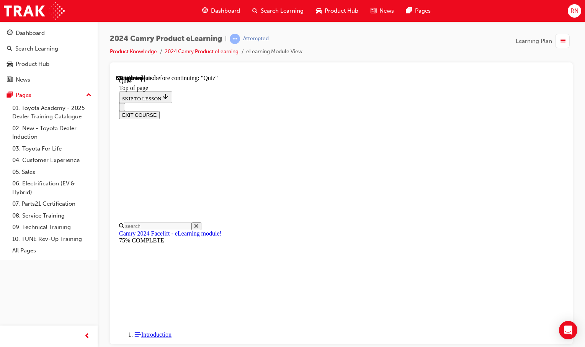
scroll to position [62, 0]
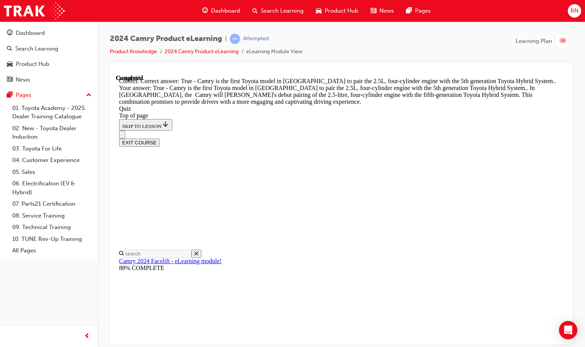
scroll to position [213, 0]
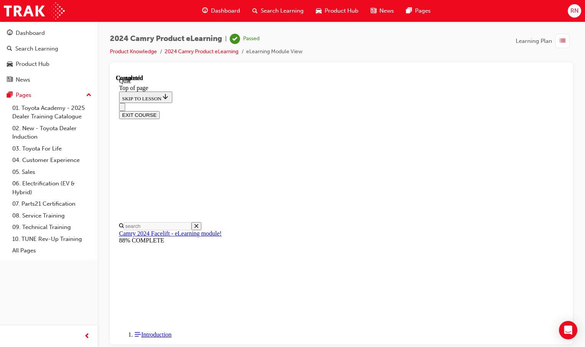
scroll to position [146, 0]
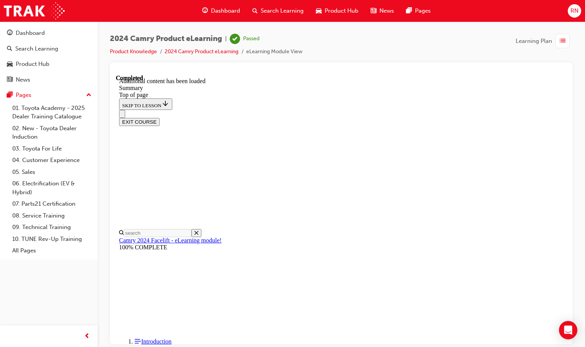
scroll to position [955, 0]
click at [160, 118] on button "EXIT COURSE" at bounding box center [139, 122] width 41 height 8
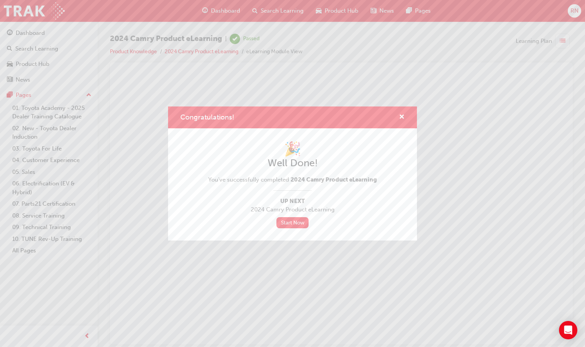
scroll to position [0, 0]
click at [402, 116] on span "cross-icon" at bounding box center [402, 117] width 6 height 7
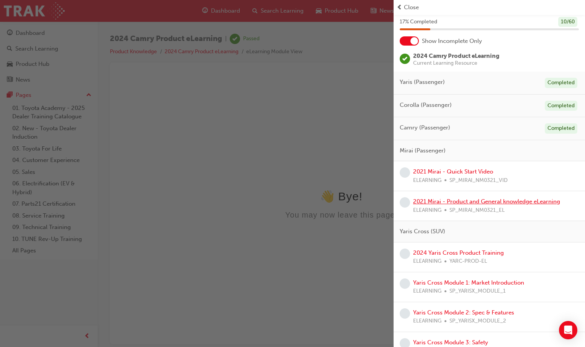
scroll to position [115, 0]
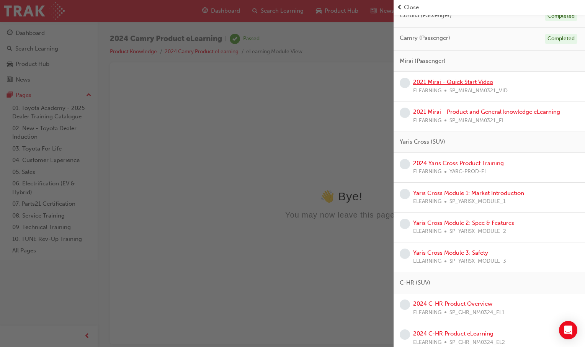
click at [465, 81] on link "2021 Mirai - Quick Start Video" at bounding box center [453, 82] width 80 height 7
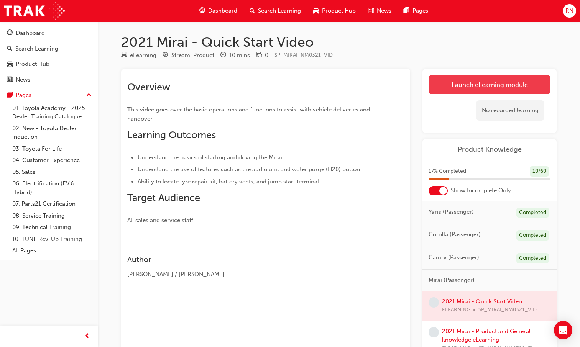
click at [473, 85] on link "Launch eLearning module" at bounding box center [489, 84] width 122 height 19
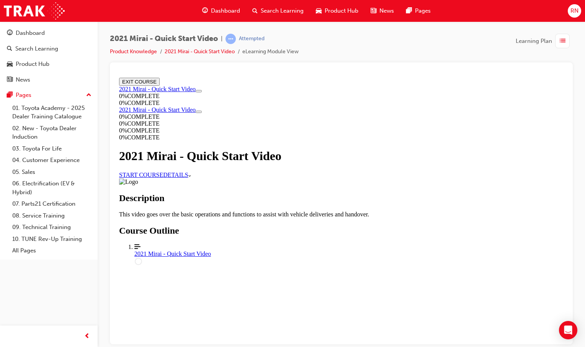
scroll to position [43, 0]
click at [163, 171] on link "START COURSE" at bounding box center [141, 174] width 44 height 7
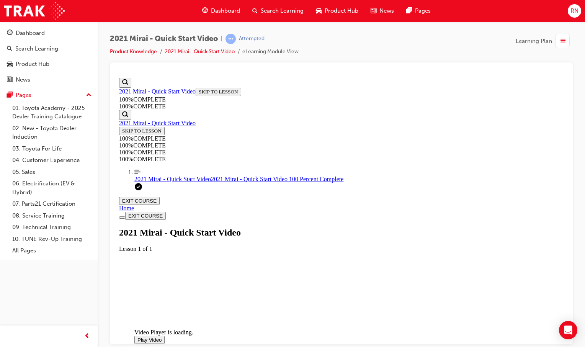
scroll to position [115, 0]
click at [138, 337] on span "Video player. You can use the space bar to toggle playback and arrow keys to sc…" at bounding box center [138, 340] width 0 height 6
click at [441, 287] on section "Video Player is loading. Play Video Play Mute Current Time 0:00 / Duration 5:32…" at bounding box center [341, 269] width 445 height 35
click at [160, 197] on button "EXIT COURSE" at bounding box center [139, 201] width 41 height 8
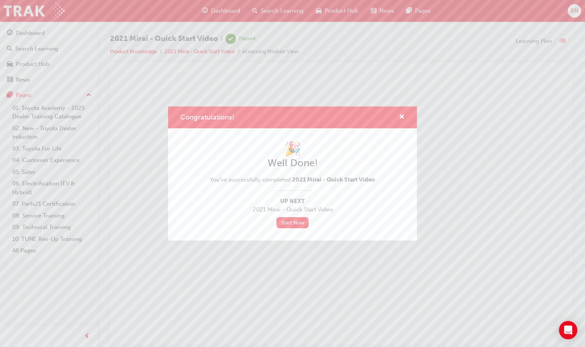
scroll to position [0, 0]
click at [401, 116] on span "cross-icon" at bounding box center [402, 117] width 6 height 7
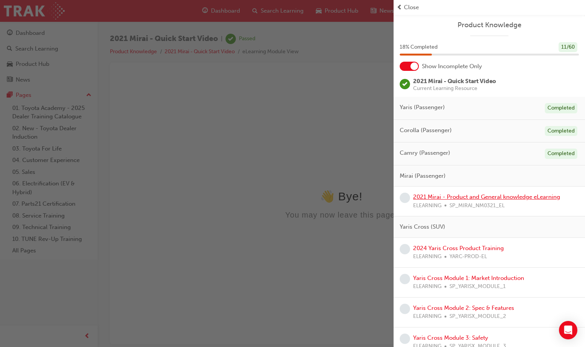
click at [528, 196] on link "2021 Mirai - Product and General knowledge eLearning" at bounding box center [486, 196] width 147 height 7
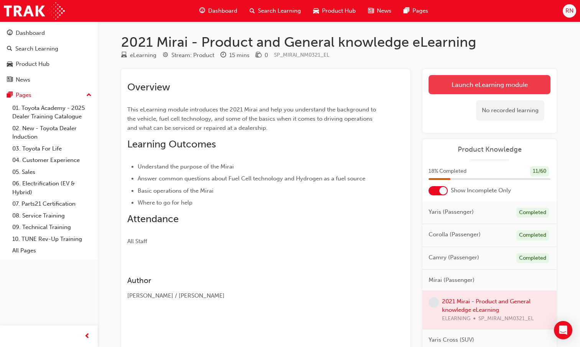
click at [470, 87] on link "Launch eLearning module" at bounding box center [489, 84] width 122 height 19
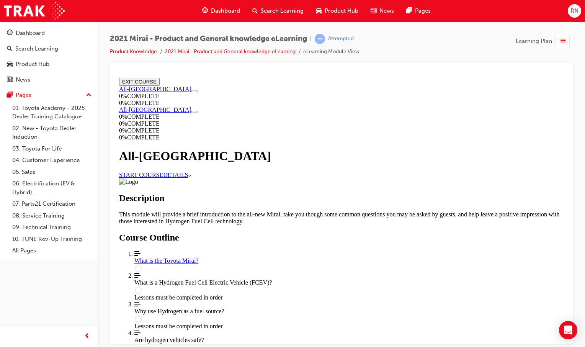
click at [163, 171] on link "START COURSE" at bounding box center [141, 174] width 44 height 7
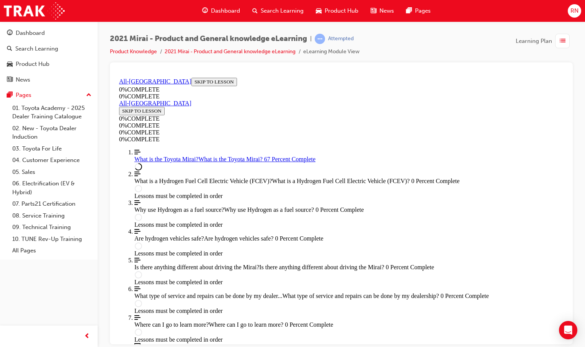
scroll to position [1000, 0]
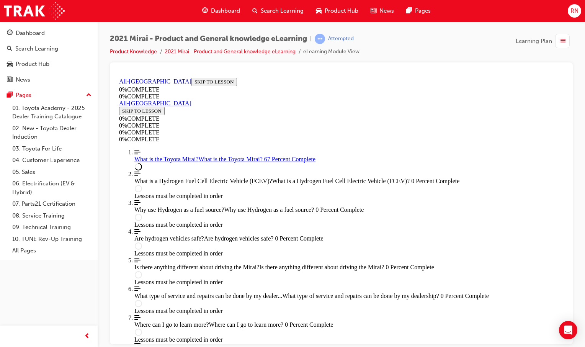
scroll to position [1000, 0]
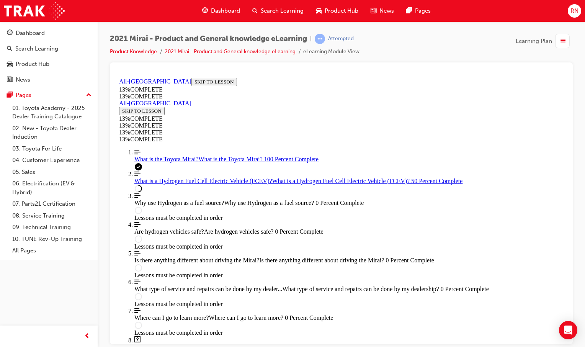
scroll to position [1064, 0]
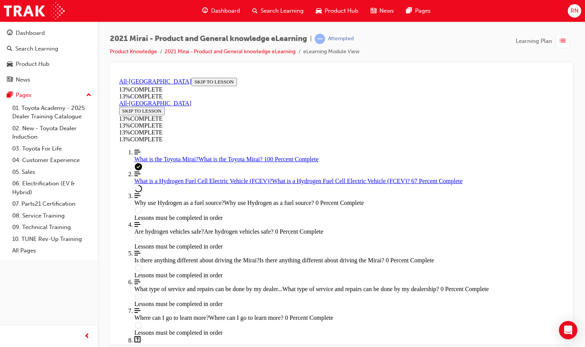
drag, startPoint x: 254, startPoint y: 208, endPoint x: 326, endPoint y: 207, distance: 71.3
drag, startPoint x: 254, startPoint y: 209, endPoint x: 282, endPoint y: 209, distance: 28.0
drag, startPoint x: 255, startPoint y: 209, endPoint x: 347, endPoint y: 205, distance: 92.0
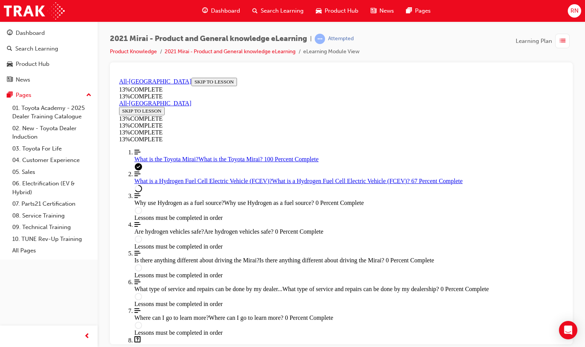
drag, startPoint x: 357, startPoint y: 208, endPoint x: 415, endPoint y: 208, distance: 57.1
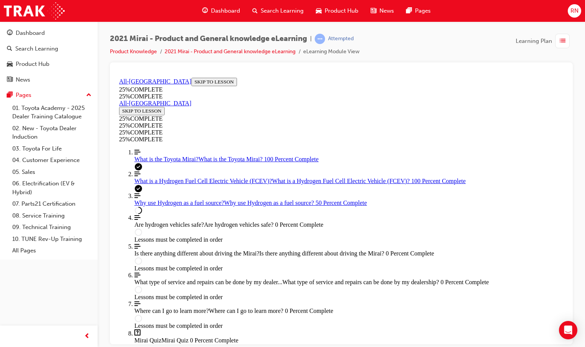
scroll to position [421, 0]
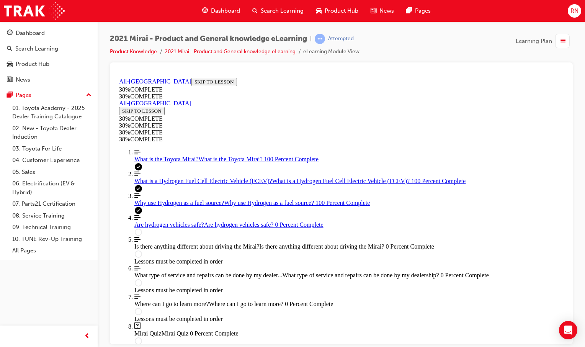
scroll to position [218, 0]
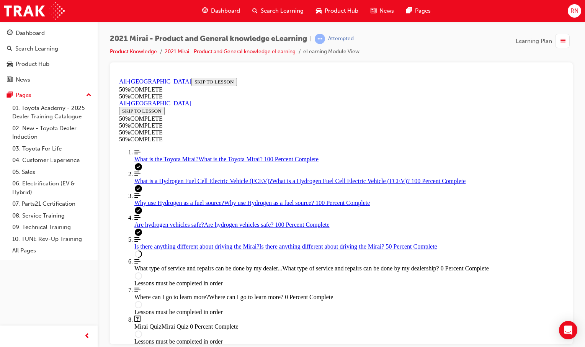
scroll to position [1275, 0]
drag, startPoint x: 256, startPoint y: 248, endPoint x: 446, endPoint y: 251, distance: 189.3
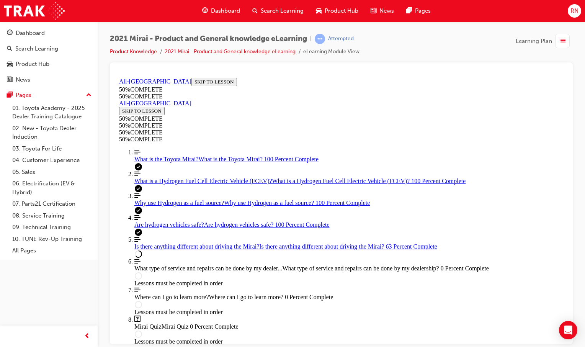
scroll to position [831, 0]
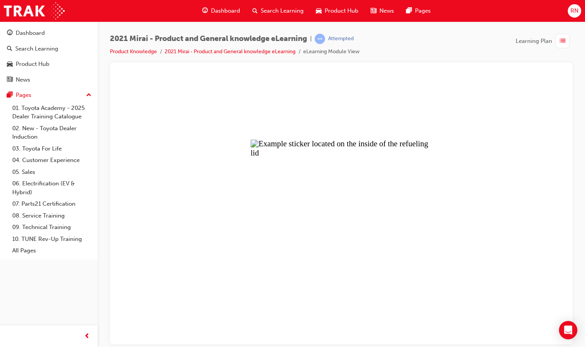
click at [330, 252] on button "Unzoom image" at bounding box center [341, 209] width 451 height 270
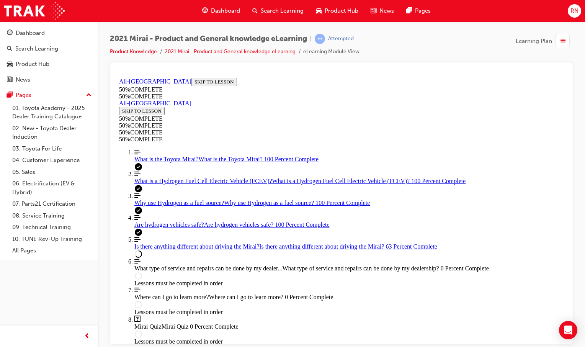
scroll to position [601, 0]
drag, startPoint x: 259, startPoint y: 285, endPoint x: 443, endPoint y: 285, distance: 183.9
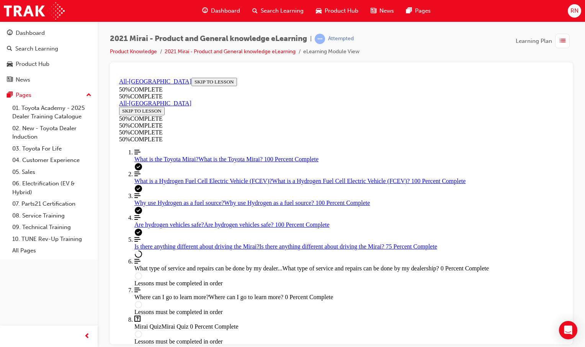
drag, startPoint x: 262, startPoint y: 262, endPoint x: 445, endPoint y: 263, distance: 183.5
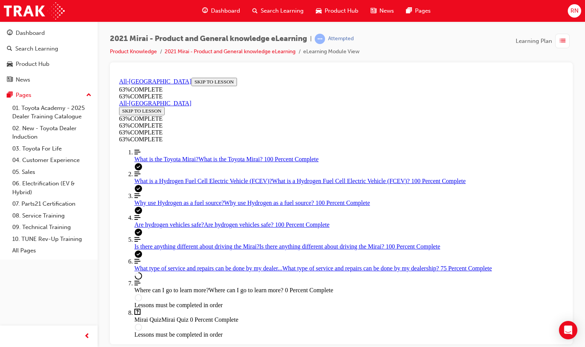
scroll to position [507, 0]
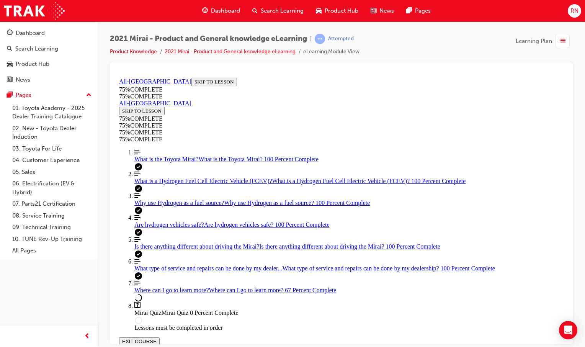
scroll to position [275, 0]
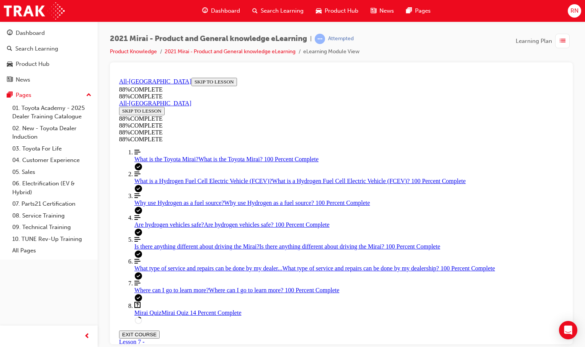
drag, startPoint x: 343, startPoint y: 282, endPoint x: 364, endPoint y: 249, distance: 39.6
drag, startPoint x: 344, startPoint y: 279, endPoint x: 369, endPoint y: 279, distance: 24.5
drag, startPoint x: 339, startPoint y: 211, endPoint x: 365, endPoint y: 211, distance: 25.7
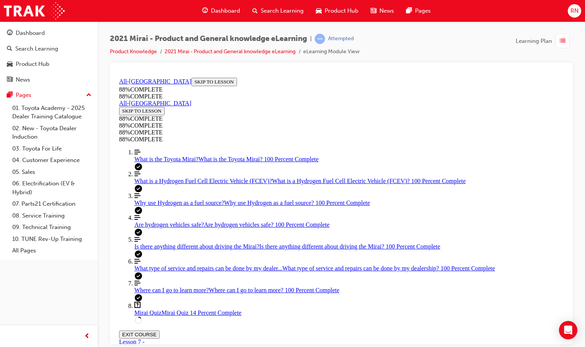
drag, startPoint x: 342, startPoint y: 208, endPoint x: 361, endPoint y: 244, distance: 40.4
drag, startPoint x: 334, startPoint y: 213, endPoint x: 356, endPoint y: 212, distance: 21.5
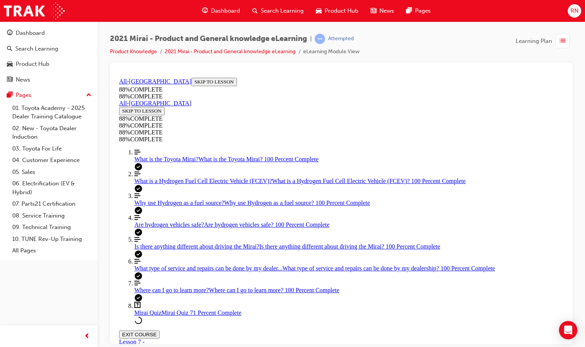
scroll to position [220, 0]
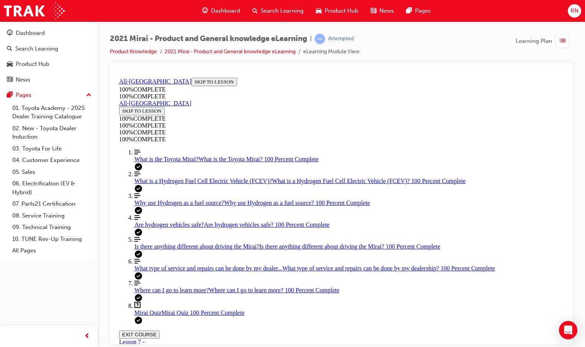
scroll to position [280, 0]
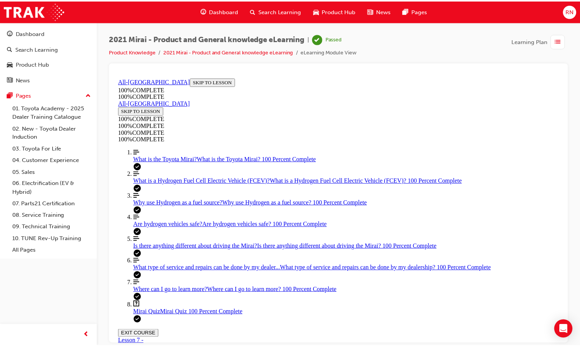
scroll to position [0, 0]
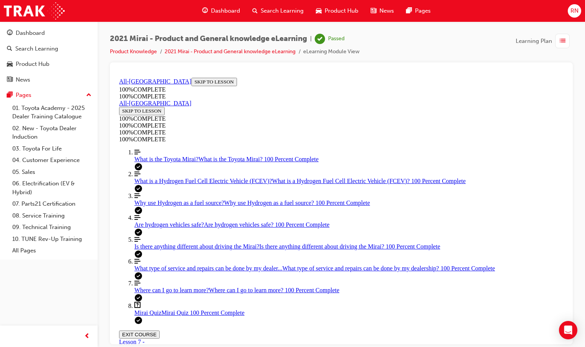
click at [160, 330] on button "EXIT COURSE" at bounding box center [139, 334] width 41 height 8
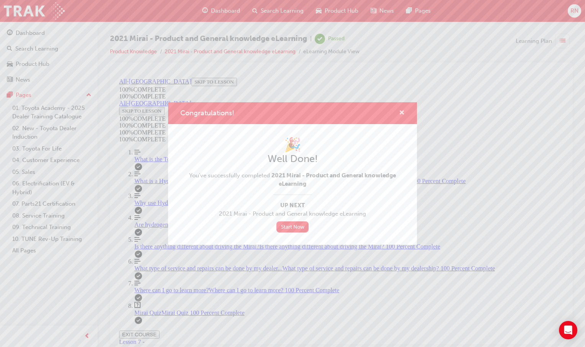
click at [400, 111] on span "cross-icon" at bounding box center [402, 113] width 6 height 7
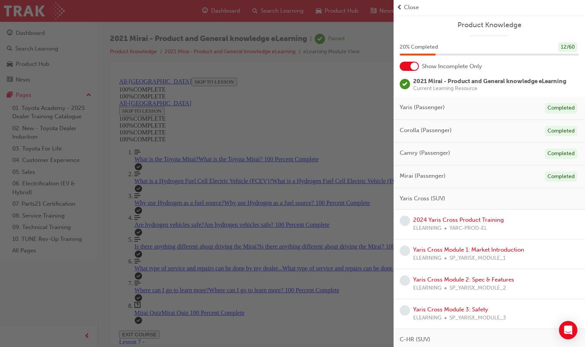
click at [419, 7] on span "Close" at bounding box center [411, 7] width 15 height 9
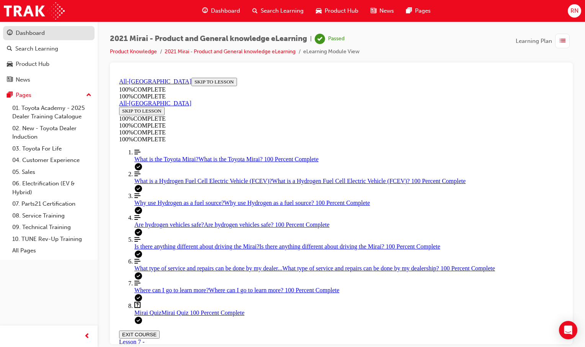
click at [30, 37] on div "Dashboard" at bounding box center [30, 33] width 29 height 9
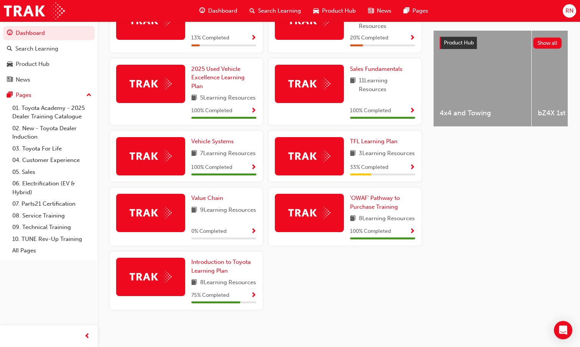
scroll to position [306, 0]
click at [210, 199] on span "Value Chain" at bounding box center [207, 198] width 32 height 7
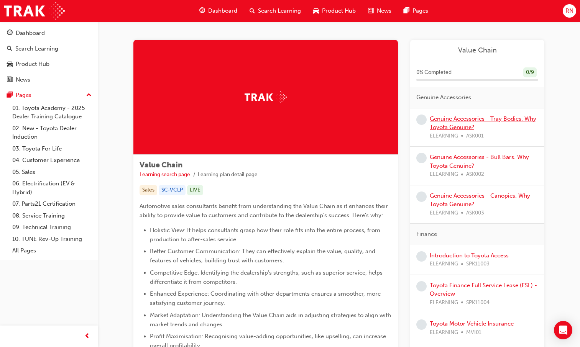
click at [448, 121] on link "Genuine Accessories - Tray Bodies. Why Toyota Genuine?" at bounding box center [482, 123] width 107 height 16
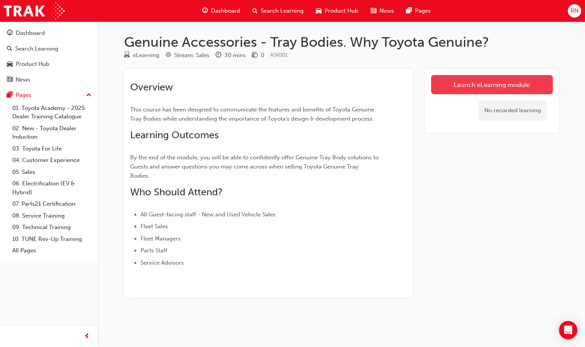
click at [451, 83] on link "Launch eLearning module" at bounding box center [492, 84] width 122 height 19
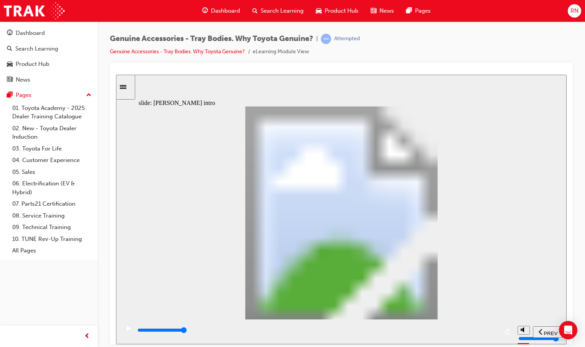
type input "21700"
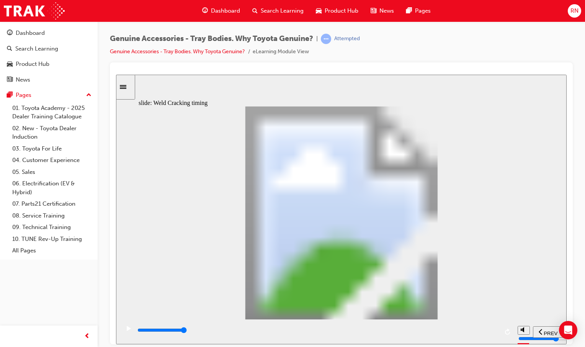
type input "4"
drag, startPoint x: 266, startPoint y: 254, endPoint x: 274, endPoint y: 229, distance: 26.1
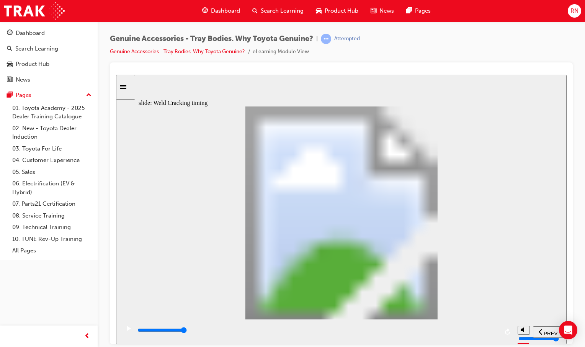
type input "8200"
drag, startPoint x: 161, startPoint y: 253, endPoint x: 201, endPoint y: 250, distance: 40.0
type input "2"
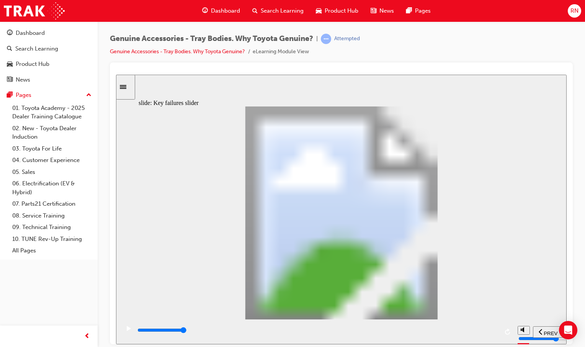
drag, startPoint x: 199, startPoint y: 253, endPoint x: 231, endPoint y: 254, distance: 31.8
type input "0"
type input "3"
drag, startPoint x: 231, startPoint y: 254, endPoint x: 266, endPoint y: 252, distance: 34.6
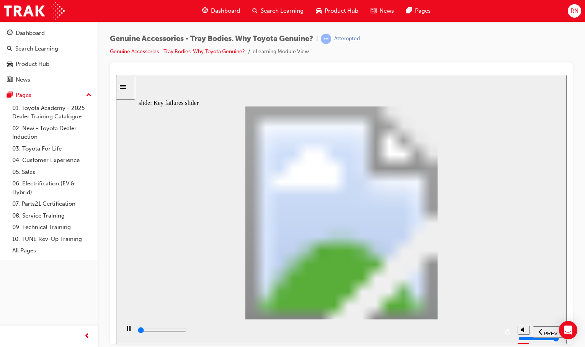
drag, startPoint x: 272, startPoint y: 252, endPoint x: 368, endPoint y: 251, distance: 95.8
drag, startPoint x: 272, startPoint y: 254, endPoint x: 347, endPoint y: 253, distance: 75.1
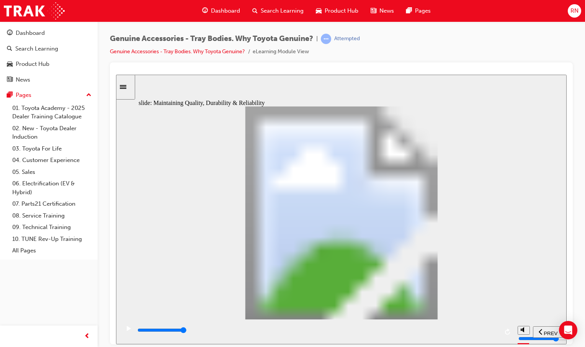
type input "12300"
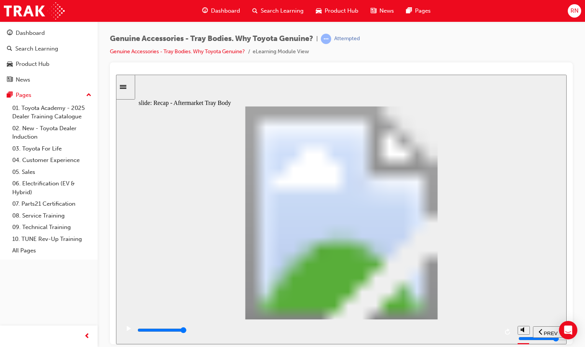
radio input "true"
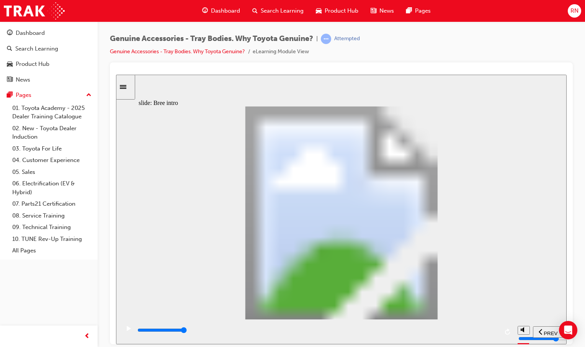
type input "16800"
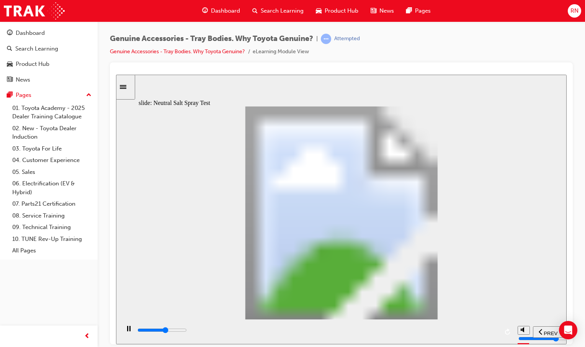
click at [127, 331] on icon "play/pause" at bounding box center [128, 328] width 3 height 5
